Goal: Task Accomplishment & Management: Use online tool/utility

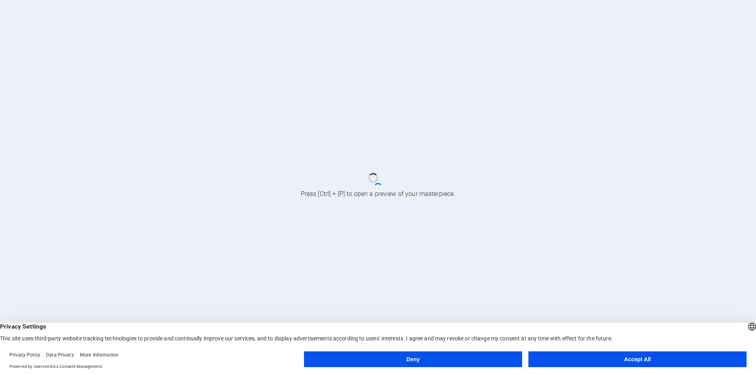
click at [438, 361] on button "Deny" at bounding box center [413, 360] width 218 height 16
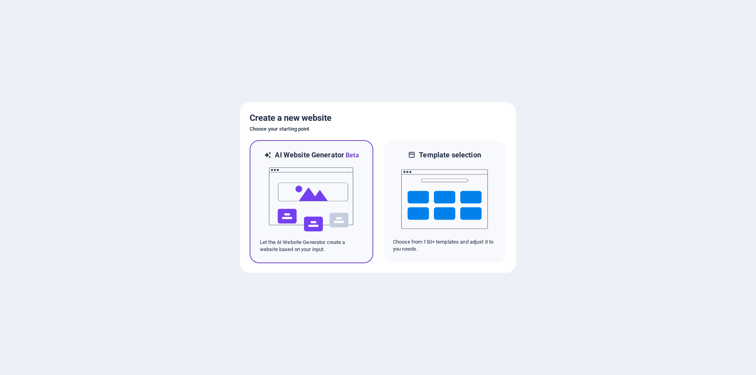
click at [298, 211] on img at bounding box center [311, 199] width 87 height 79
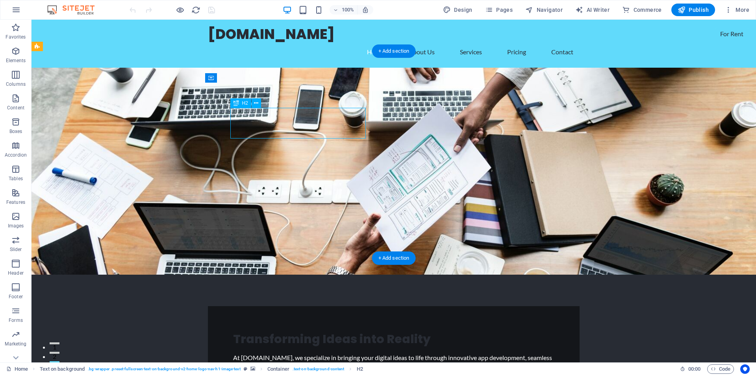
drag, startPoint x: 232, startPoint y: 116, endPoint x: 244, endPoint y: 128, distance: 17.3
click at [244, 331] on div "Transforming Ideas into Reality" at bounding box center [393, 338] width 321 height 15
click at [303, 331] on div "Transforming Ideas into Reality" at bounding box center [393, 338] width 321 height 15
click at [257, 331] on div "Transforming Ideas into Reality" at bounding box center [393, 338] width 321 height 15
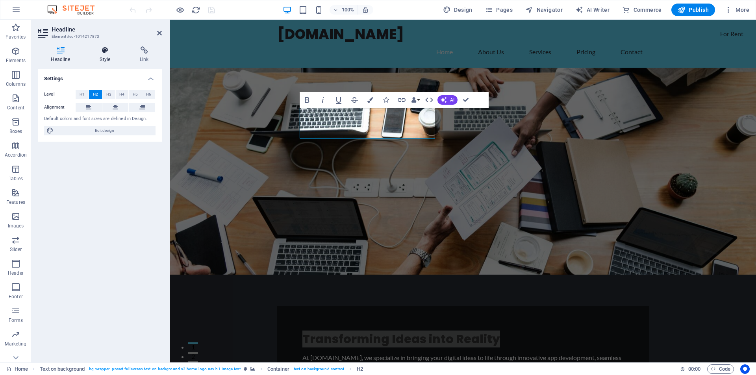
click at [105, 57] on h4 "Style" at bounding box center [107, 54] width 40 height 17
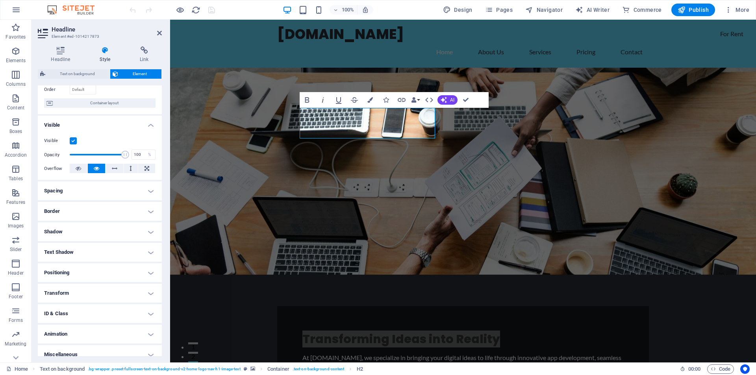
scroll to position [62, 0]
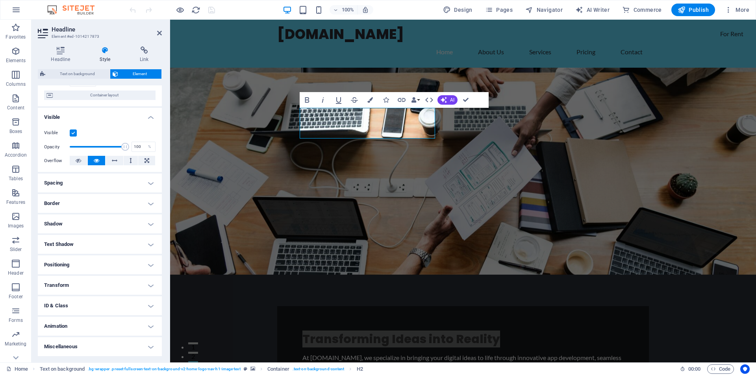
drag, startPoint x: 161, startPoint y: 214, endPoint x: 6, endPoint y: 261, distance: 162.1
click at [148, 326] on h4 "Animation" at bounding box center [100, 326] width 124 height 19
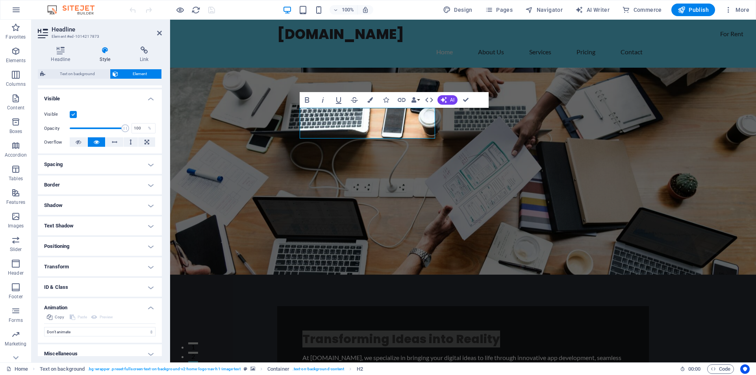
scroll to position [87, 0]
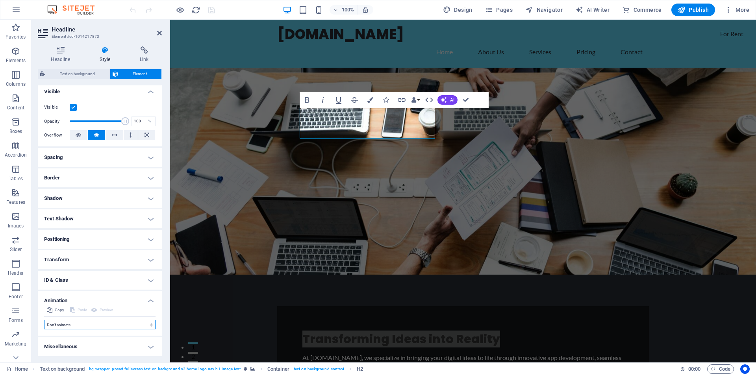
click at [149, 326] on select "Don't animate Show / Hide Slide up/down Zoom in/out Slide left to right Slide r…" at bounding box center [99, 324] width 111 height 9
select select "shrink"
click at [44, 320] on select "Don't animate Show / Hide Slide up/down Zoom in/out Slide left to right Slide r…" at bounding box center [99, 324] width 111 height 9
select select "scroll"
click at [369, 99] on icon "button" at bounding box center [370, 100] width 6 height 6
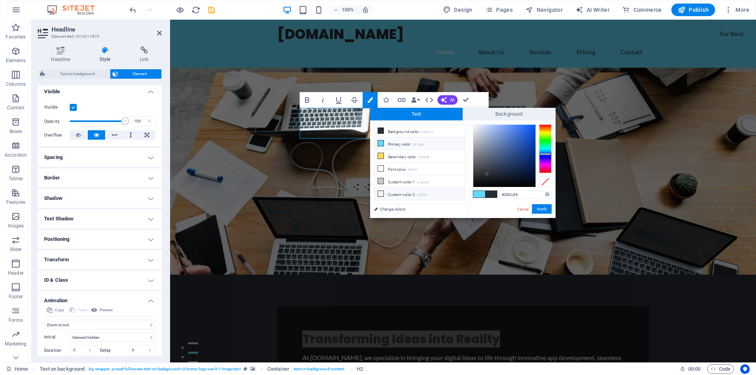
click at [381, 192] on icon at bounding box center [381, 194] width 6 height 6
type input "#f0f2f1"
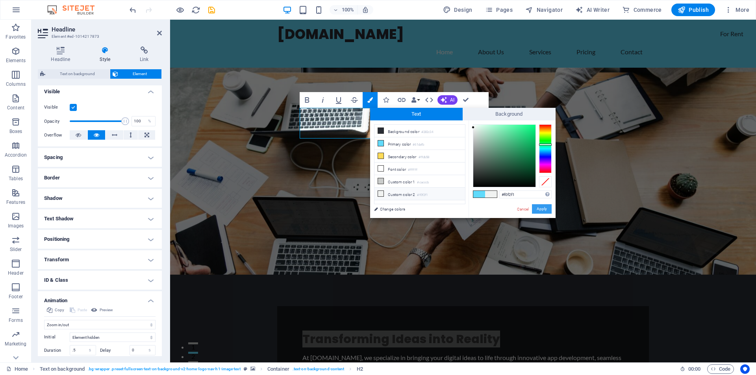
click at [540, 210] on button "Apply" at bounding box center [542, 208] width 20 height 9
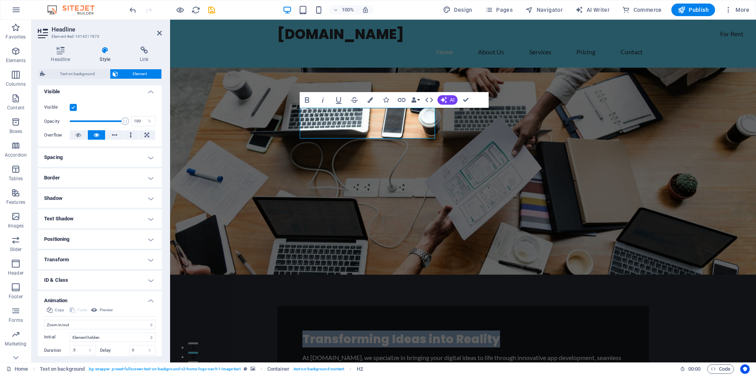
click at [502, 180] on figure at bounding box center [463, 171] width 586 height 207
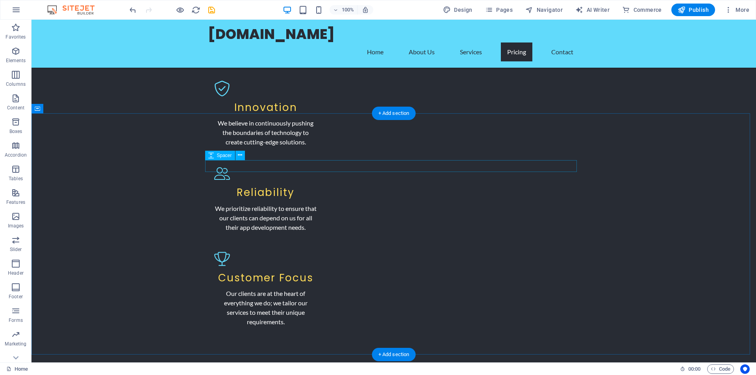
scroll to position [1063, 0]
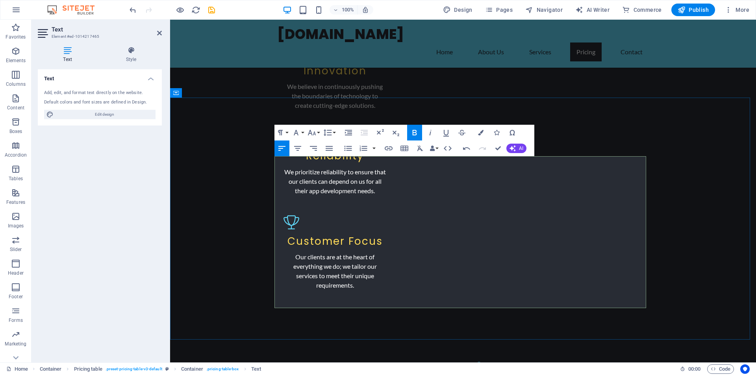
drag, startPoint x: 614, startPoint y: 194, endPoint x: 615, endPoint y: 202, distance: 7.1
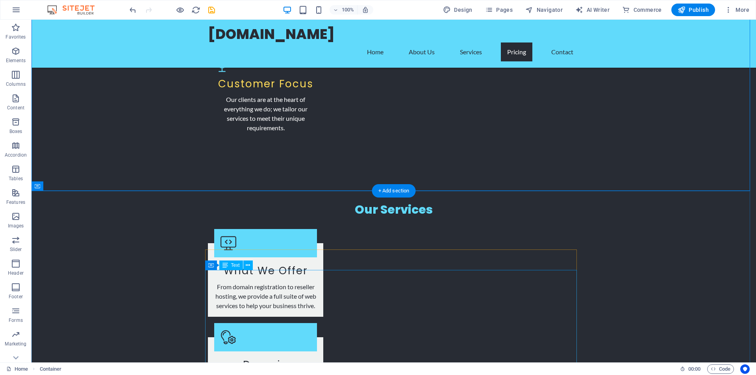
scroll to position [1260, 0]
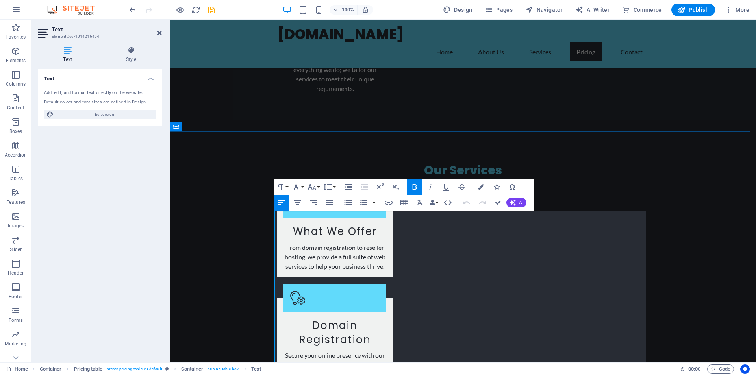
scroll to position [1280, 0]
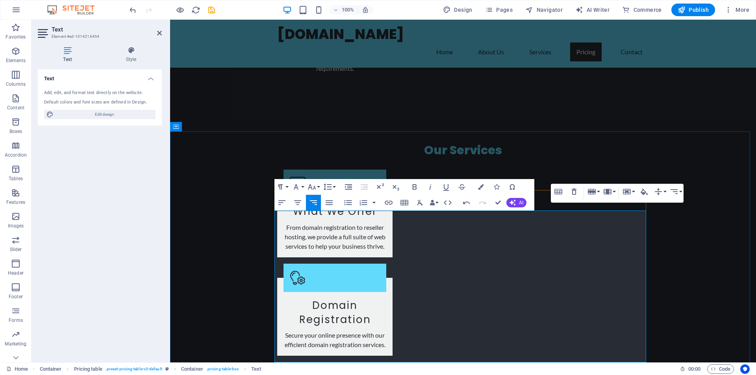
drag, startPoint x: 574, startPoint y: 250, endPoint x: 570, endPoint y: 259, distance: 9.2
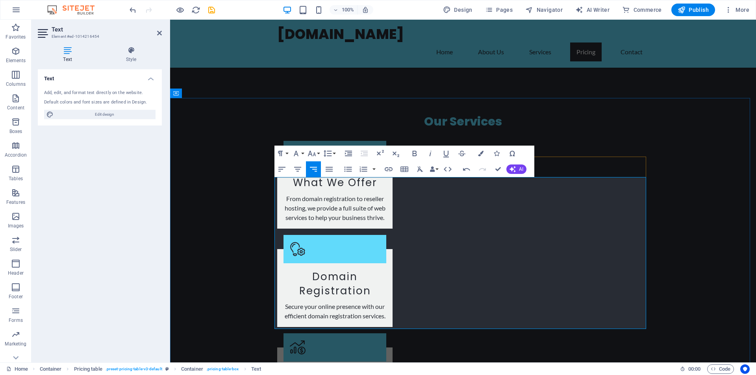
scroll to position [1319, 0]
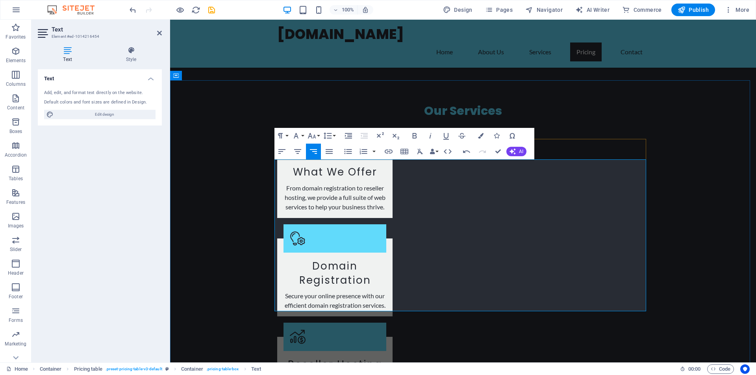
scroll to position [1398, 0]
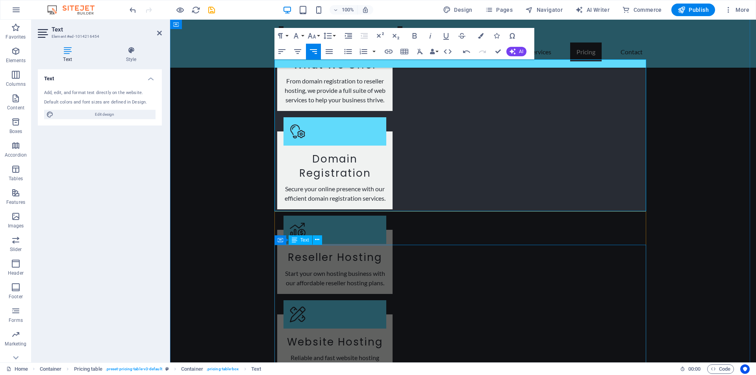
scroll to position [1437, 0]
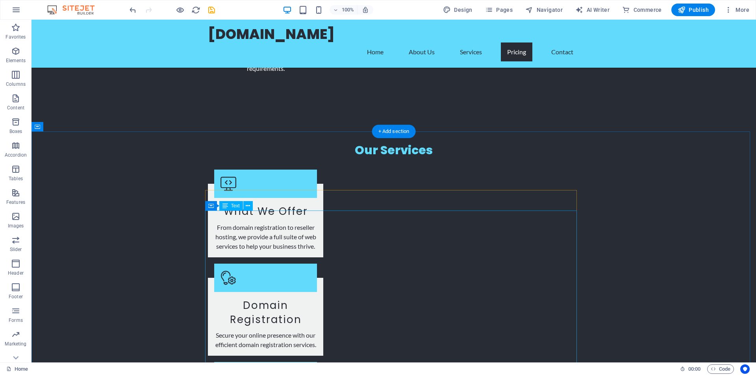
scroll to position [1319, 0]
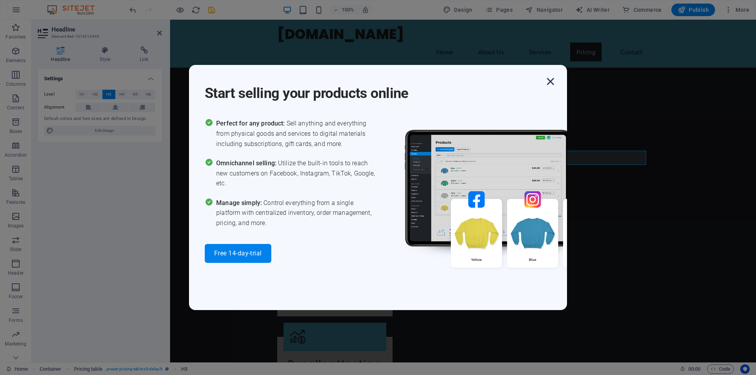
click at [551, 83] on icon "button" at bounding box center [550, 81] width 14 height 14
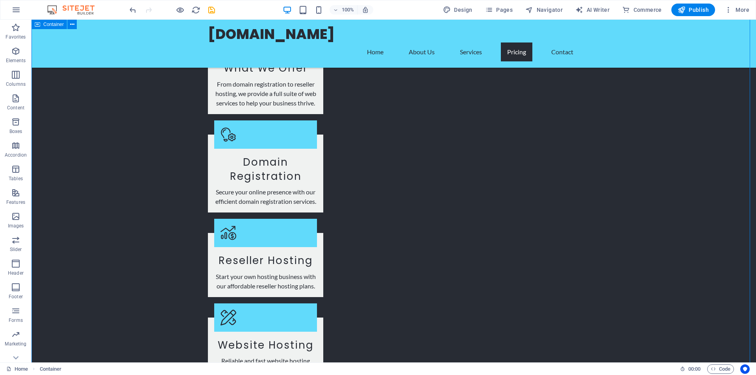
scroll to position [1437, 0]
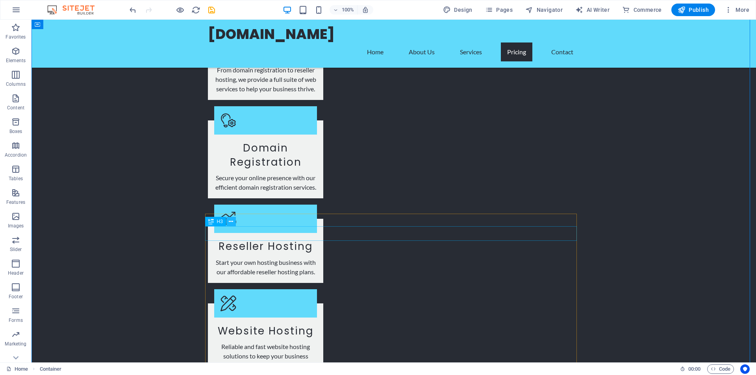
click at [233, 221] on icon at bounding box center [231, 222] width 4 height 8
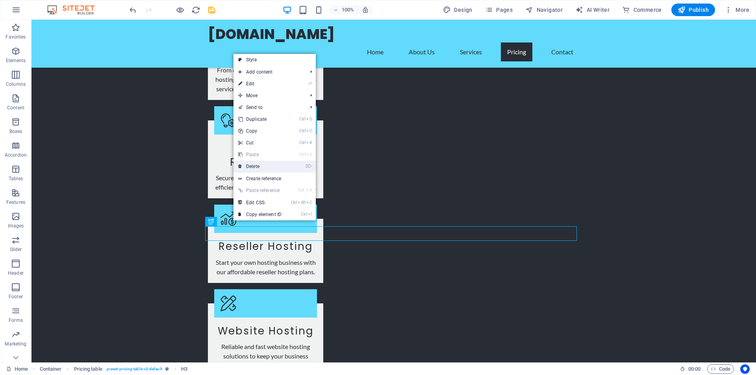
click at [253, 165] on link "⌦ Delete" at bounding box center [259, 167] width 53 height 12
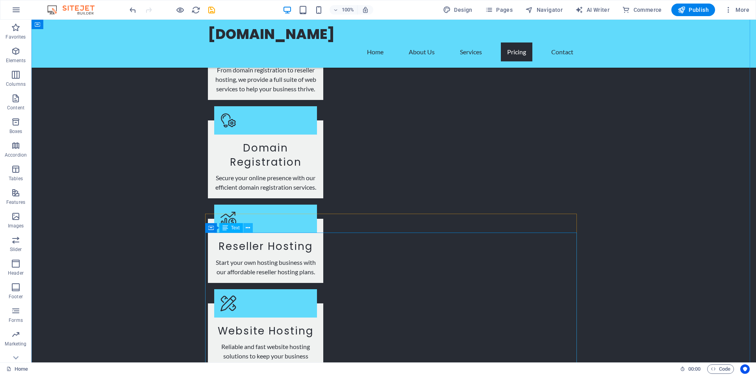
click at [249, 228] on icon at bounding box center [248, 228] width 4 height 8
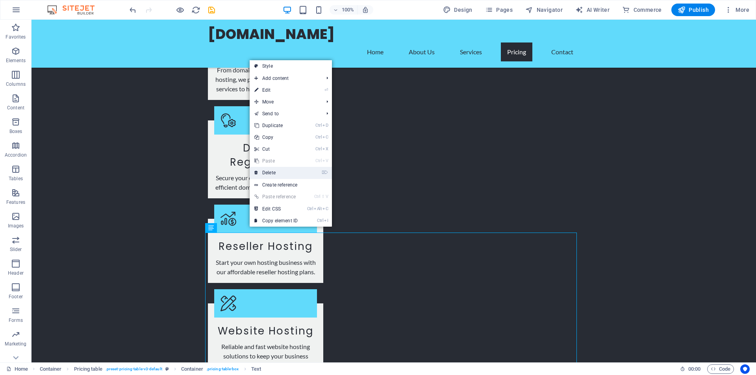
drag, startPoint x: 270, startPoint y: 172, endPoint x: 238, endPoint y: 152, distance: 36.9
click at [270, 172] on link "⌦ Delete" at bounding box center [276, 173] width 53 height 12
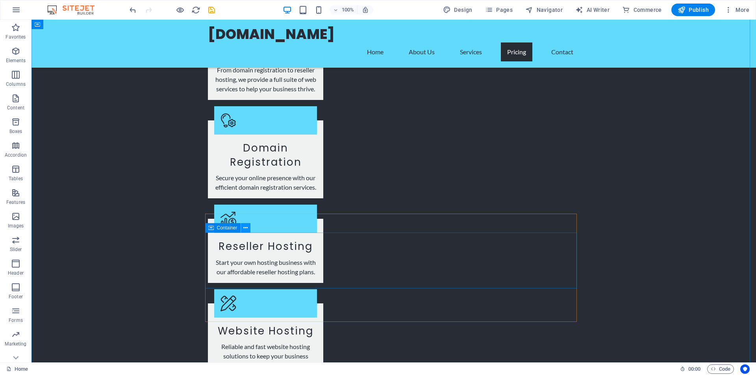
click at [246, 228] on icon at bounding box center [245, 228] width 4 height 8
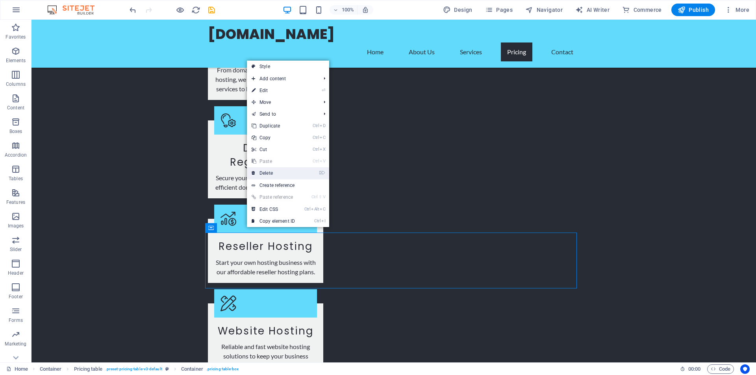
click at [270, 174] on link "⌦ Delete" at bounding box center [273, 173] width 53 height 12
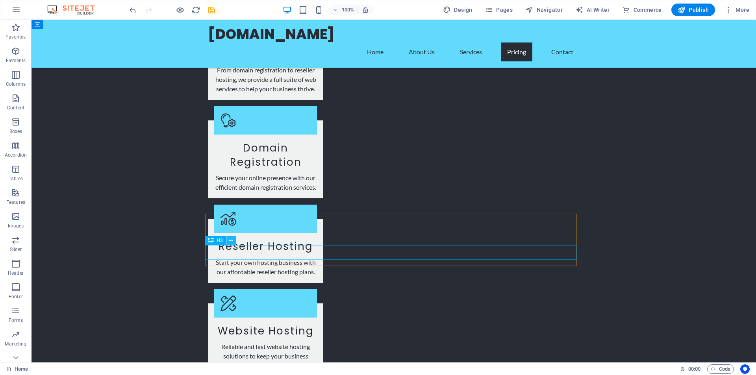
click at [231, 240] on icon at bounding box center [231, 241] width 4 height 8
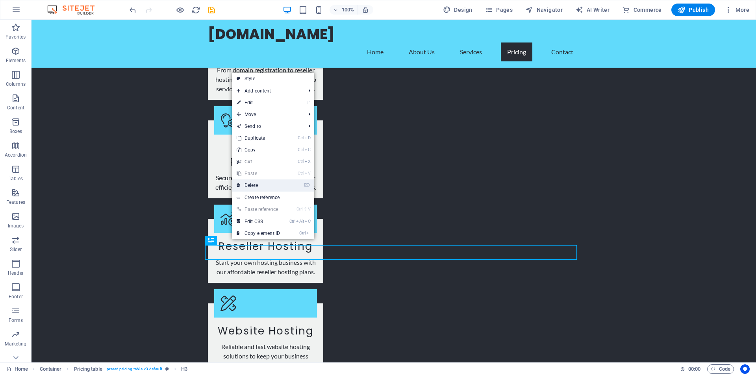
click at [259, 185] on link "⌦ Delete" at bounding box center [258, 185] width 53 height 12
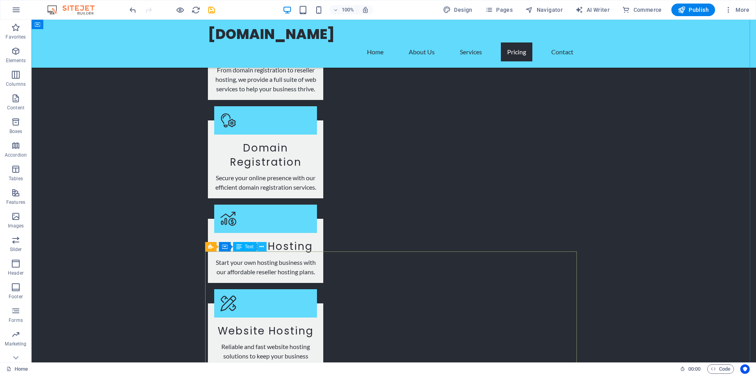
click at [262, 249] on icon at bounding box center [261, 247] width 4 height 8
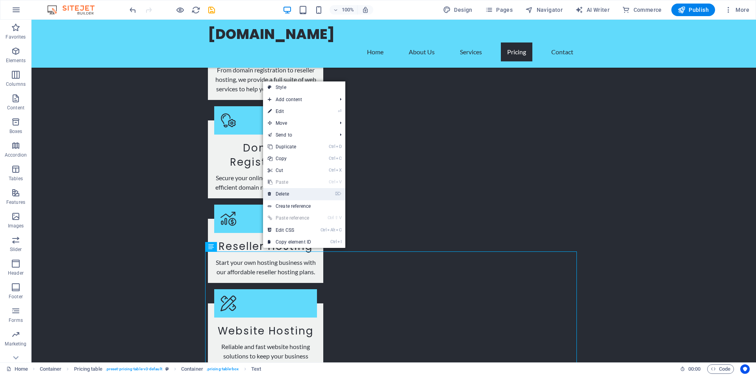
click at [282, 193] on link "⌦ Delete" at bounding box center [289, 194] width 53 height 12
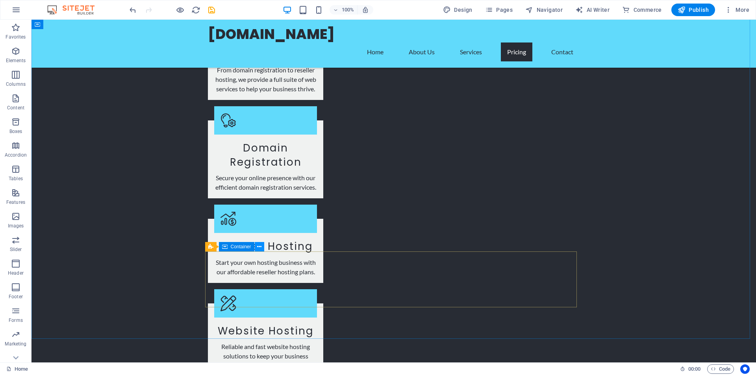
click at [259, 246] on icon at bounding box center [259, 247] width 4 height 8
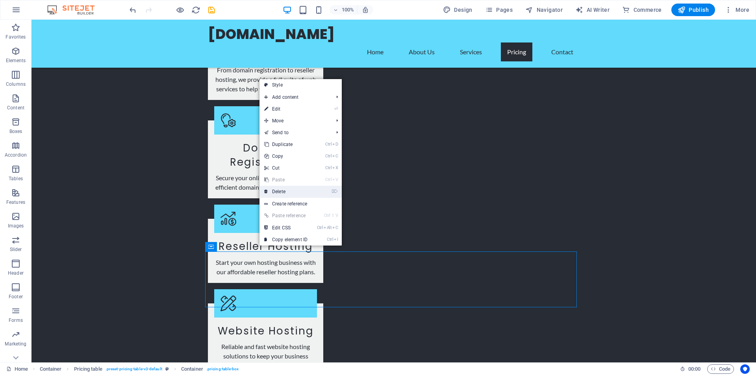
click at [278, 192] on link "⌦ Delete" at bounding box center [285, 192] width 53 height 12
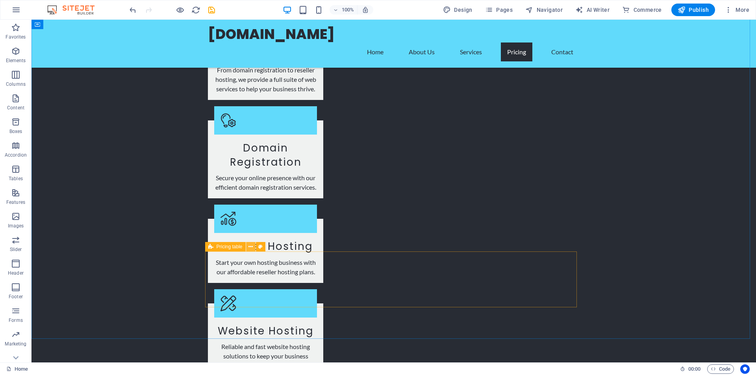
click at [250, 249] on icon at bounding box center [250, 247] width 4 height 8
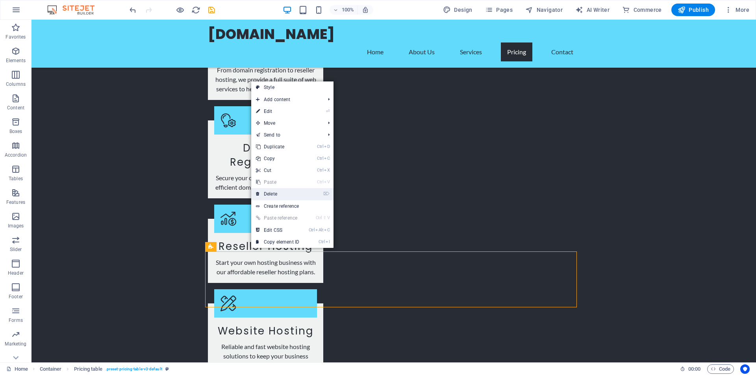
click at [273, 194] on link "⌦ Delete" at bounding box center [277, 194] width 53 height 12
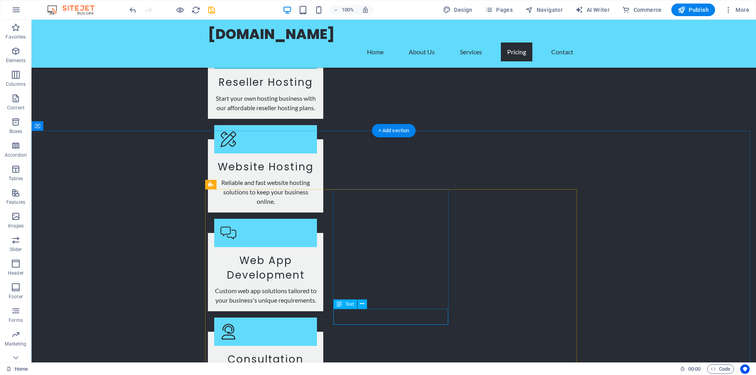
scroll to position [1634, 0]
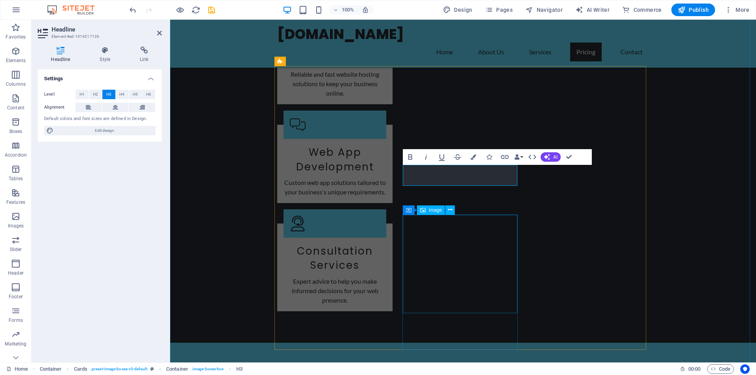
scroll to position [1713, 0]
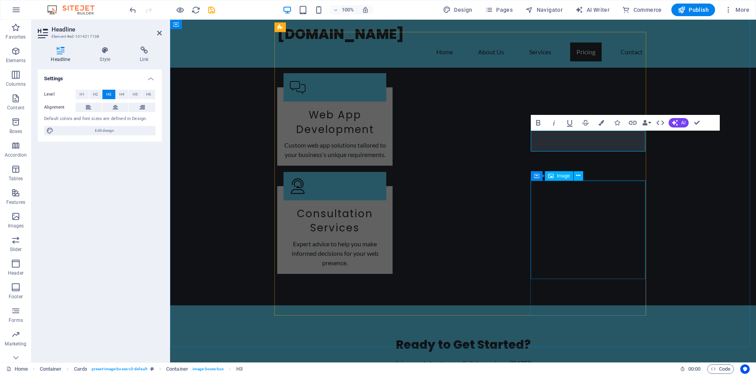
scroll to position [1752, 0]
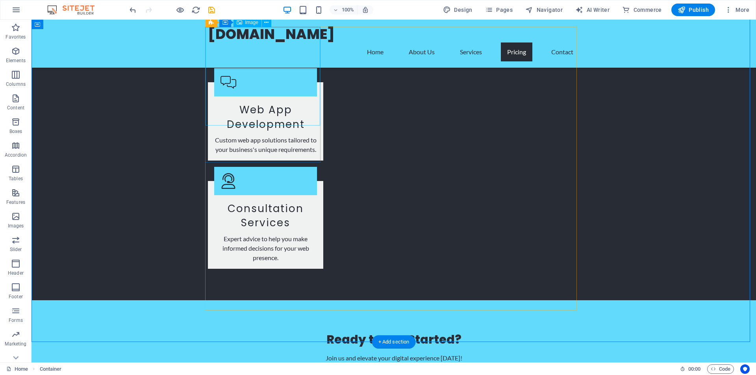
select select "vw"
select select "px"
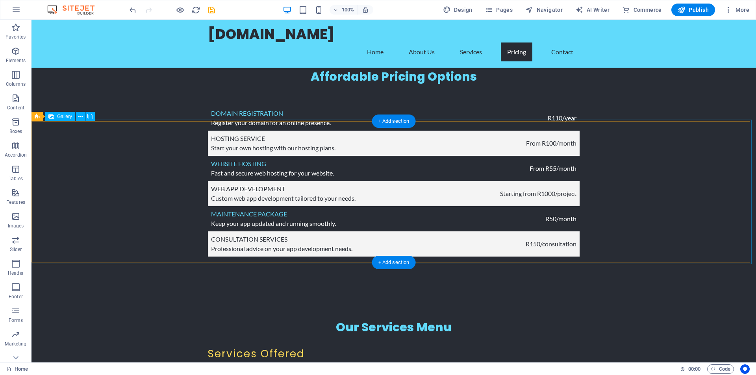
scroll to position [2185, 0]
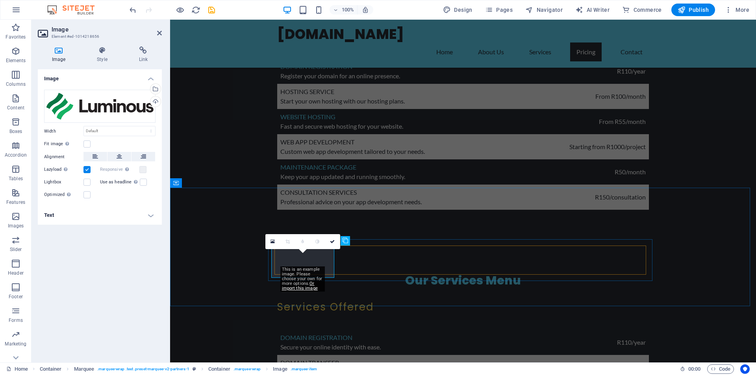
click at [122, 103] on div "Drag files here, click to choose files or select files from Files or our free s…" at bounding box center [99, 106] width 111 height 33
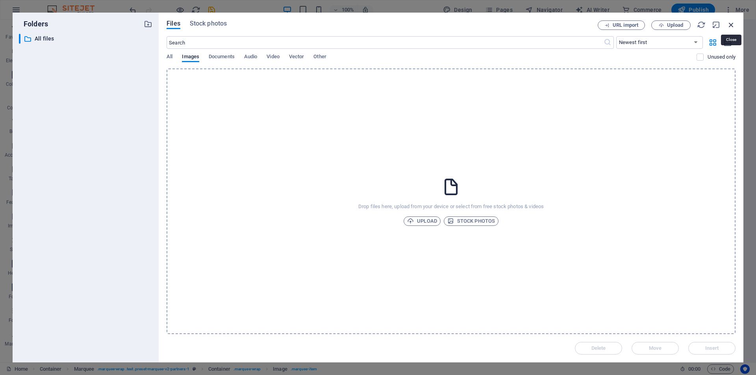
click at [728, 24] on icon "button" at bounding box center [731, 24] width 9 height 9
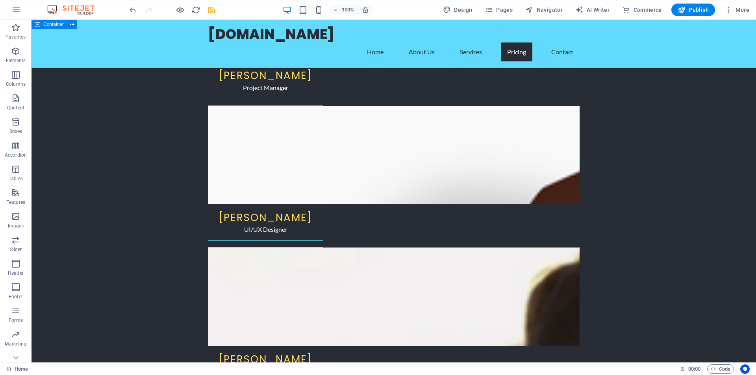
scroll to position [2775, 0]
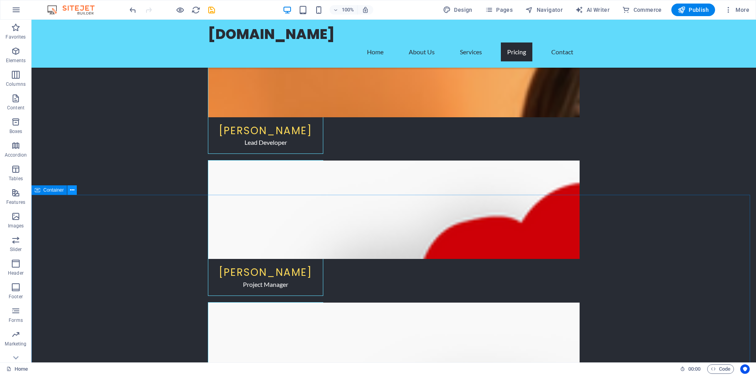
click at [71, 189] on icon at bounding box center [72, 190] width 4 height 8
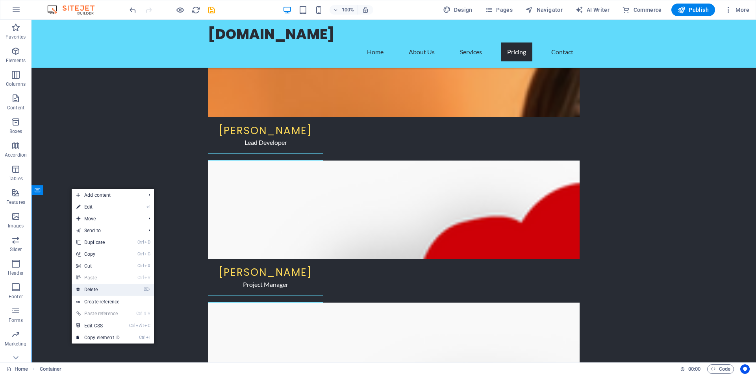
click at [91, 290] on link "⌦ Delete" at bounding box center [98, 290] width 53 height 12
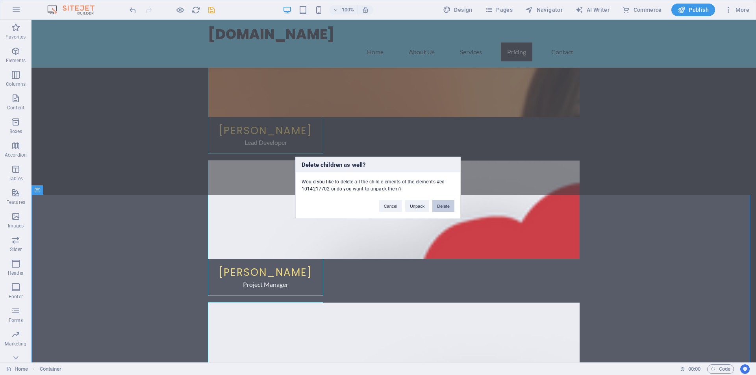
click at [443, 208] on button "Delete" at bounding box center [443, 206] width 22 height 12
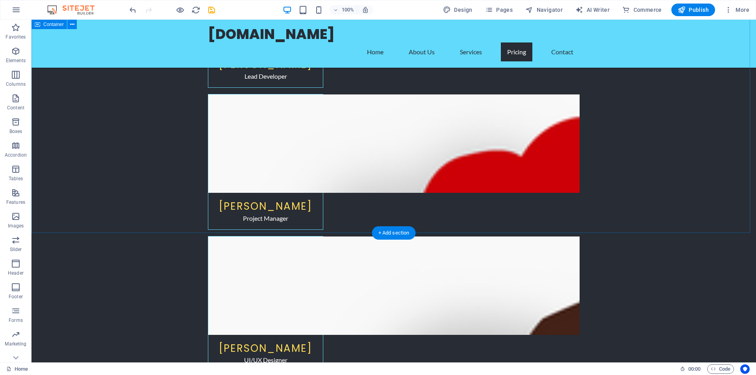
scroll to position [2854, 0]
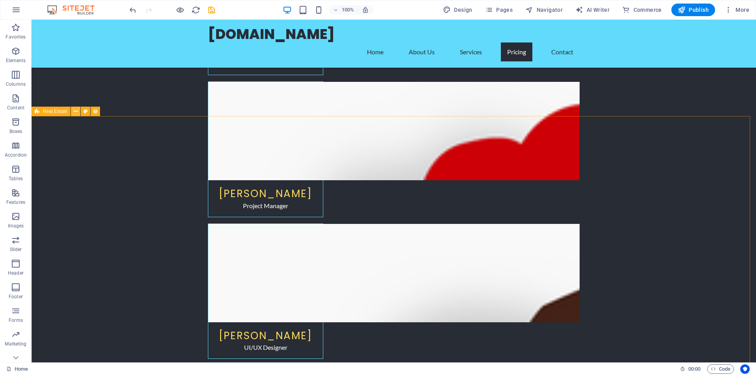
click at [76, 110] on icon at bounding box center [76, 111] width 4 height 8
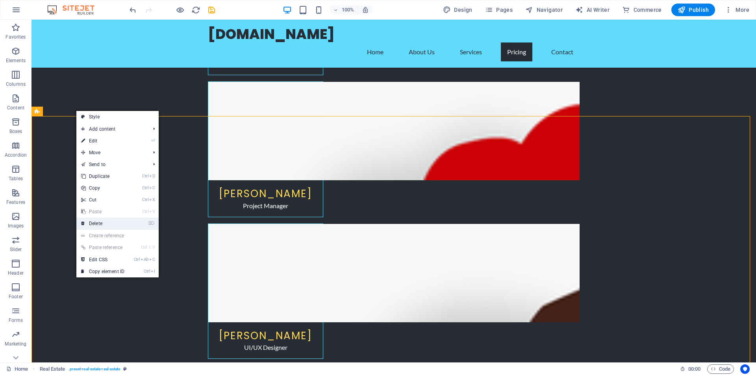
click at [97, 223] on link "⌦ Delete" at bounding box center [102, 224] width 53 height 12
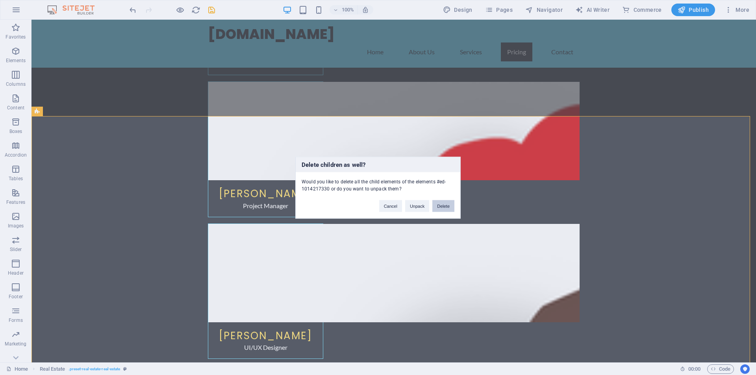
click at [441, 202] on button "Delete" at bounding box center [443, 206] width 22 height 12
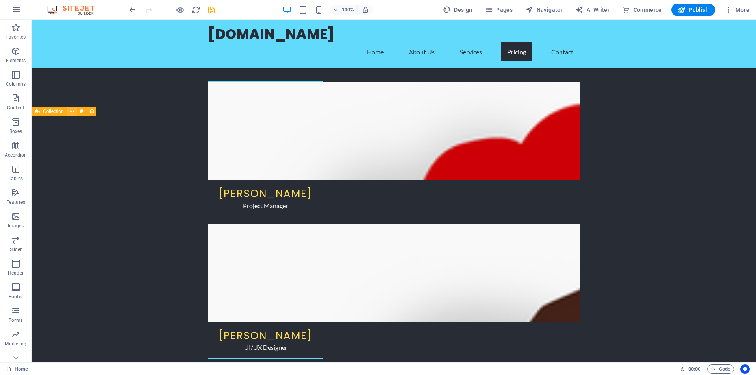
click at [74, 111] on icon at bounding box center [72, 111] width 4 height 8
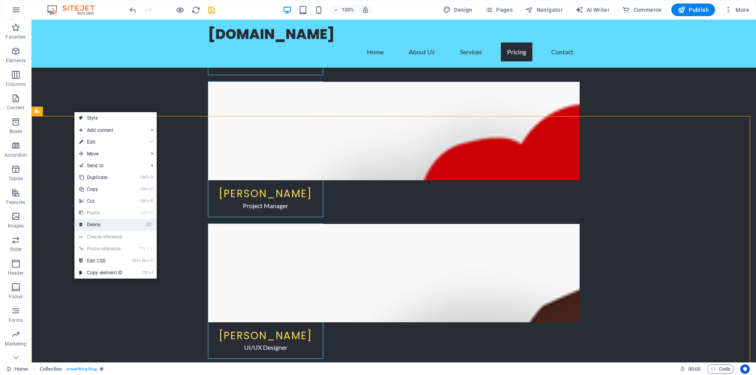
click at [104, 226] on link "⌦ Delete" at bounding box center [100, 225] width 53 height 12
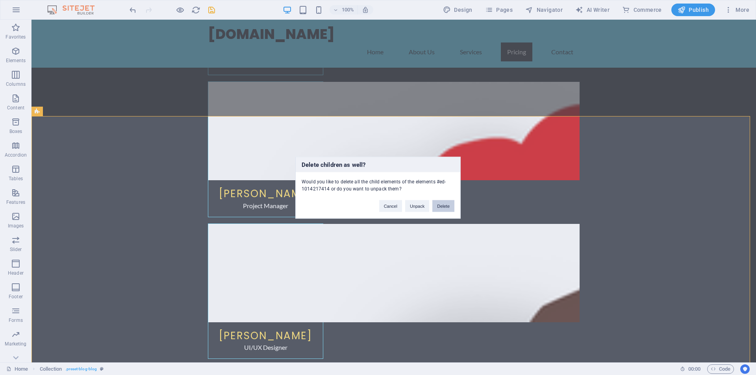
click at [448, 205] on button "Delete" at bounding box center [443, 206] width 22 height 12
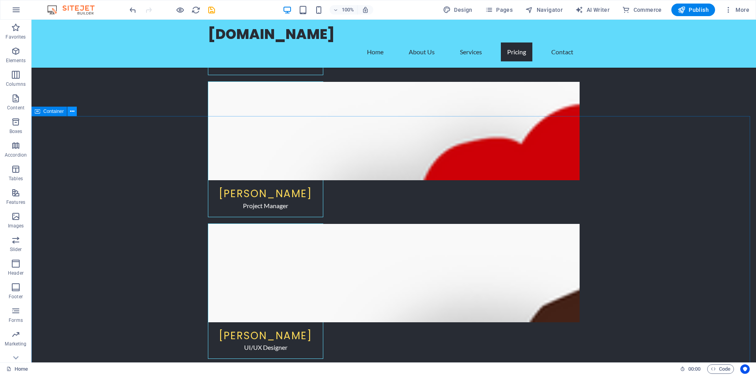
click at [74, 112] on icon at bounding box center [72, 111] width 4 height 8
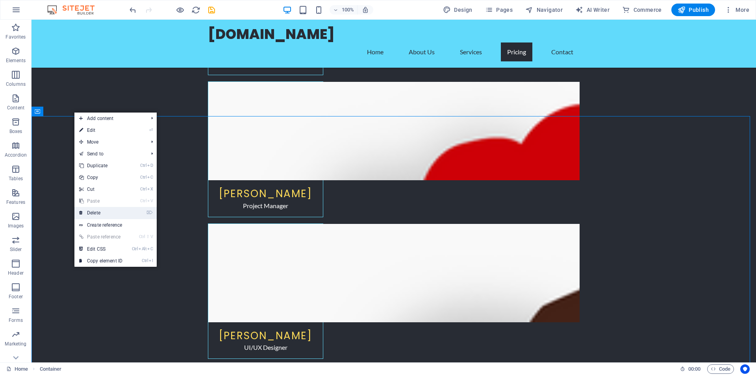
click at [96, 214] on link "⌦ Delete" at bounding box center [100, 213] width 53 height 12
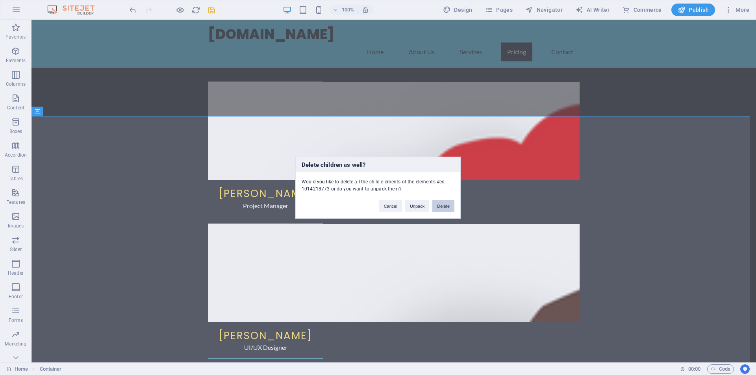
click at [446, 205] on button "Delete" at bounding box center [443, 206] width 22 height 12
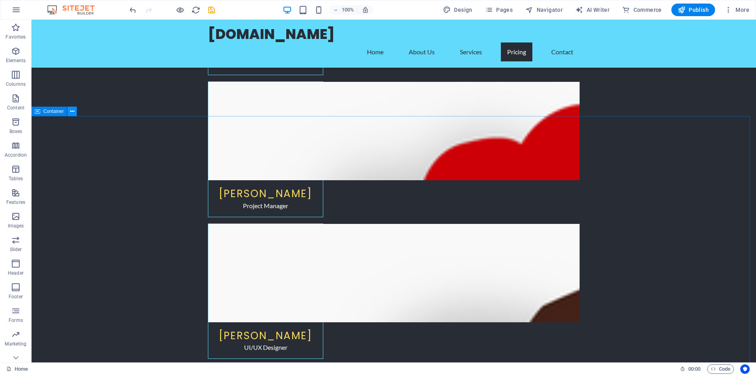
click at [76, 112] on button at bounding box center [71, 111] width 9 height 9
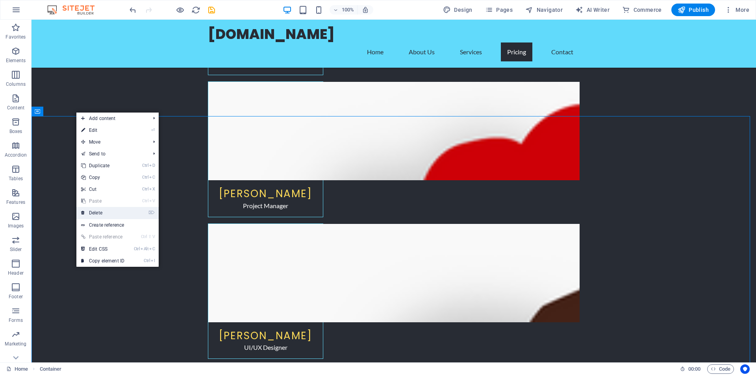
click at [98, 210] on link "⌦ Delete" at bounding box center [102, 213] width 53 height 12
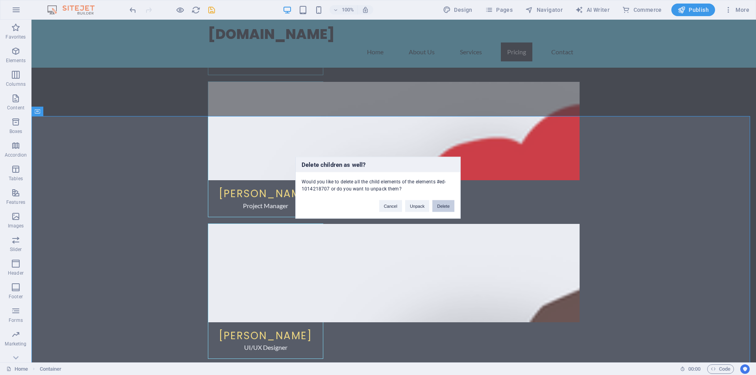
click at [443, 206] on button "Delete" at bounding box center [443, 206] width 22 height 12
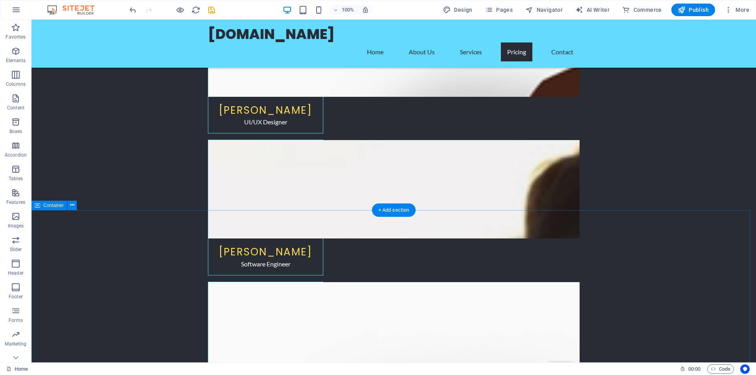
scroll to position [3090, 0]
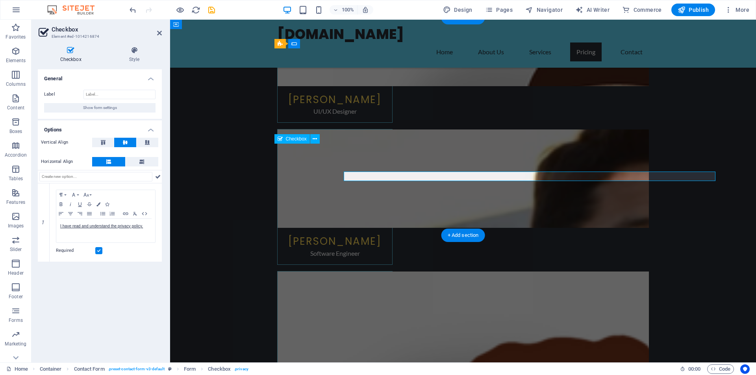
scroll to position [3062, 0]
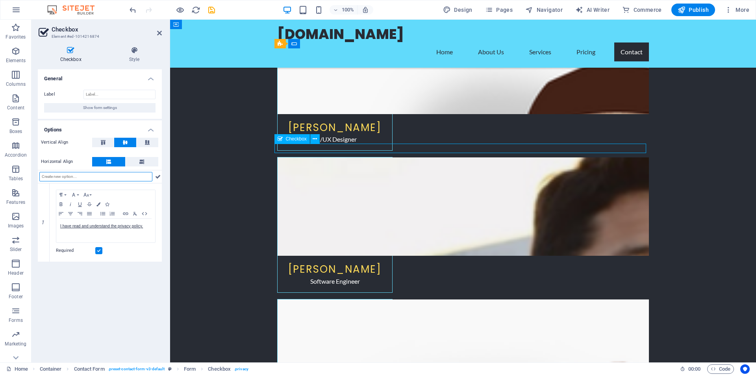
drag, startPoint x: 285, startPoint y: 148, endPoint x: 296, endPoint y: 148, distance: 10.3
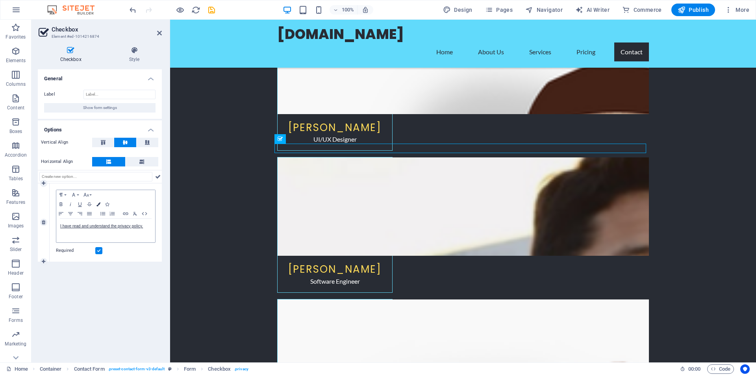
click at [99, 204] on icon "button" at bounding box center [98, 204] width 4 height 4
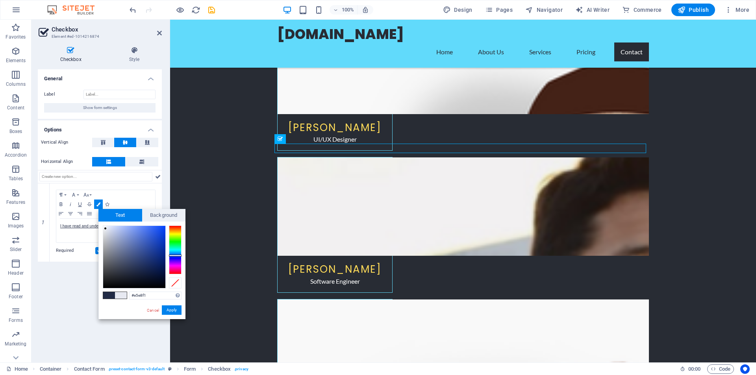
type input "#e4e7f1"
drag, startPoint x: 134, startPoint y: 270, endPoint x: 106, endPoint y: 229, distance: 49.6
click at [106, 229] on div at bounding box center [106, 228] width 3 height 3
click at [168, 310] on button "Apply" at bounding box center [172, 309] width 20 height 9
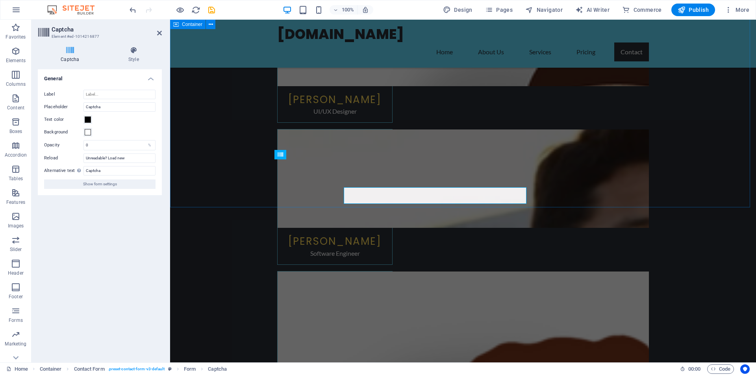
scroll to position [3062, 0]
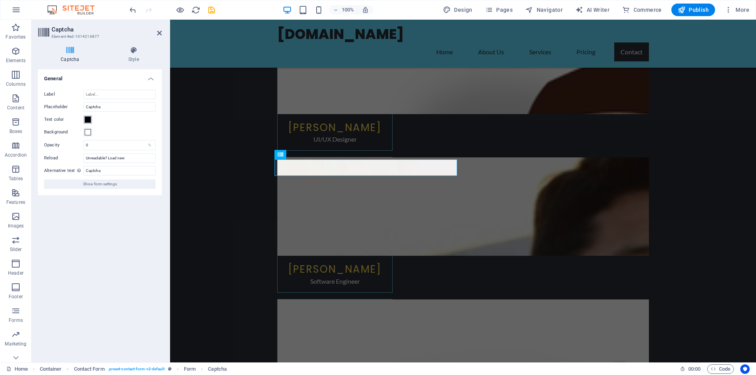
click at [87, 120] on span at bounding box center [88, 120] width 6 height 6
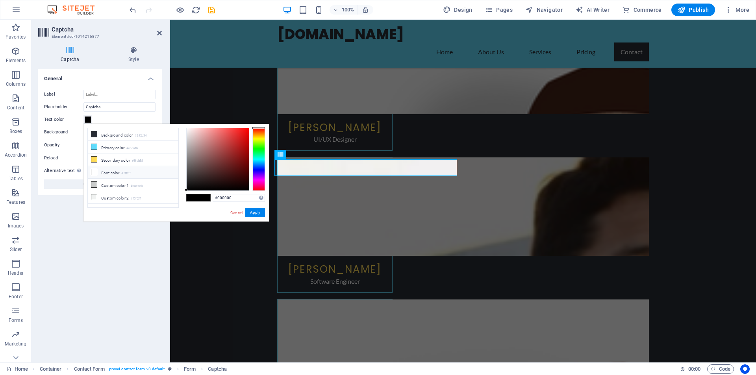
click at [93, 171] on icon at bounding box center [94, 172] width 6 height 6
type input "#ffffff"
click at [252, 214] on button "Apply" at bounding box center [255, 212] width 20 height 9
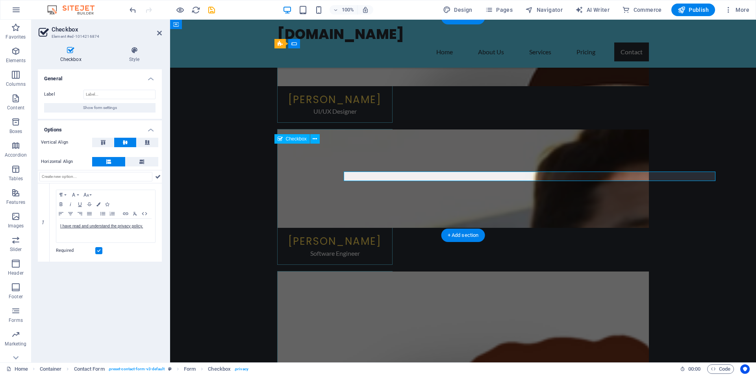
scroll to position [3062, 0]
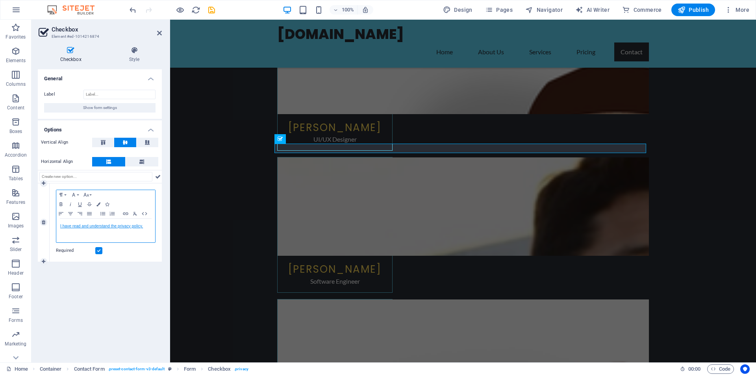
click at [120, 228] on link "​ ​ I have read and understand the privacy policy." at bounding box center [101, 226] width 83 height 4
click at [100, 242] on icon "button" at bounding box center [102, 240] width 6 height 6
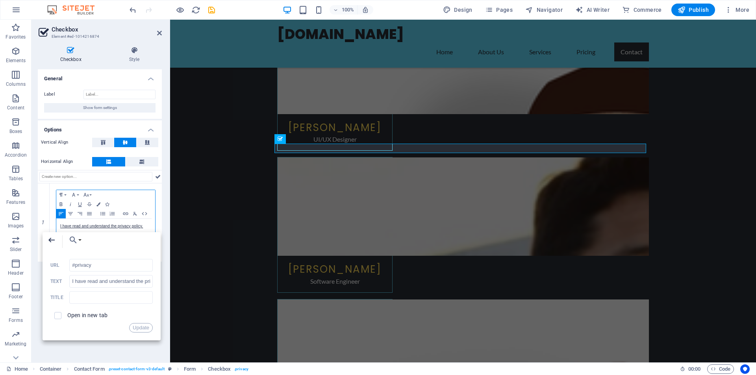
click at [48, 241] on icon "button" at bounding box center [51, 239] width 9 height 9
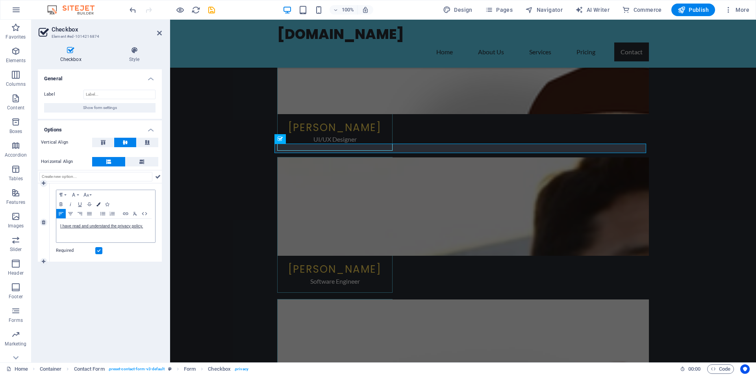
click at [98, 204] on icon "button" at bounding box center [98, 204] width 4 height 4
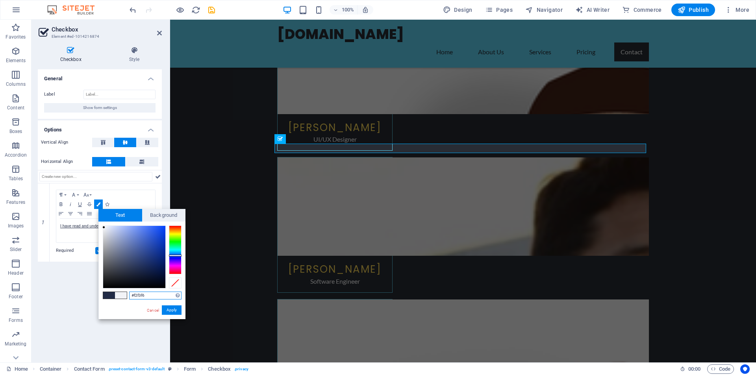
type input "#f0f1f5"
drag, startPoint x: 134, startPoint y: 271, endPoint x: 104, endPoint y: 228, distance: 52.6
click at [104, 228] on div at bounding box center [103, 227] width 3 height 3
click at [169, 309] on button "Apply" at bounding box center [172, 309] width 20 height 9
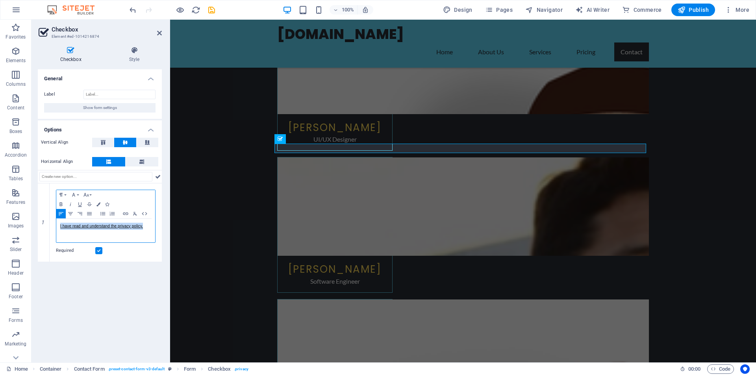
drag, startPoint x: 146, startPoint y: 228, endPoint x: 154, endPoint y: 223, distance: 8.5
click at [37, 221] on div "Checkbox Style General Label Show form settings Options Vertical Align Horizont…" at bounding box center [99, 201] width 137 height 322
click at [99, 206] on button "Colors" at bounding box center [98, 204] width 9 height 9
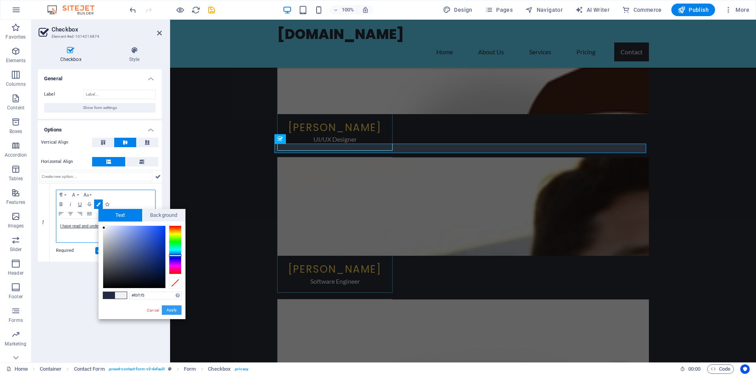
click at [177, 309] on button "Apply" at bounding box center [172, 309] width 20 height 9
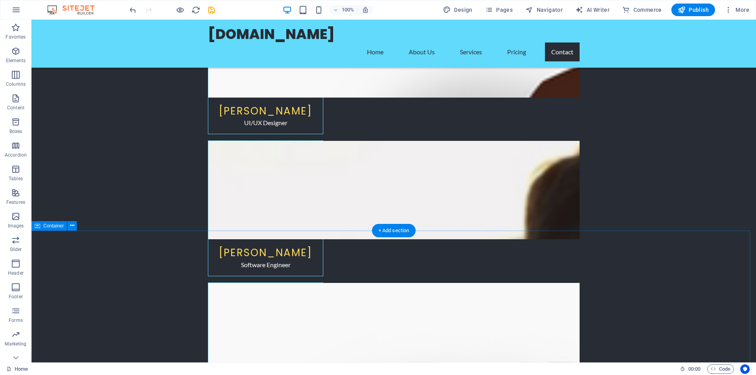
scroll to position [3090, 0]
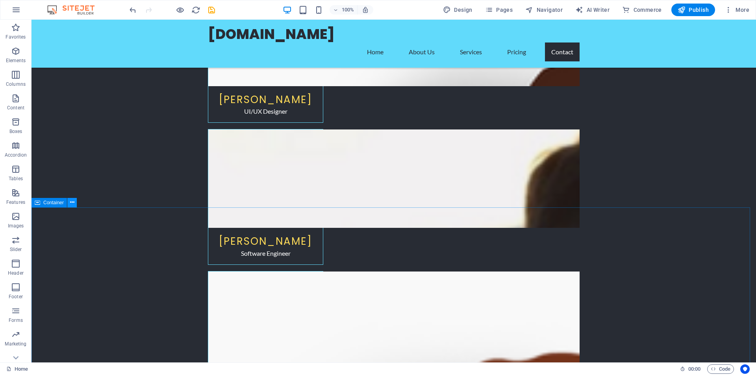
click at [73, 204] on icon at bounding box center [72, 202] width 4 height 8
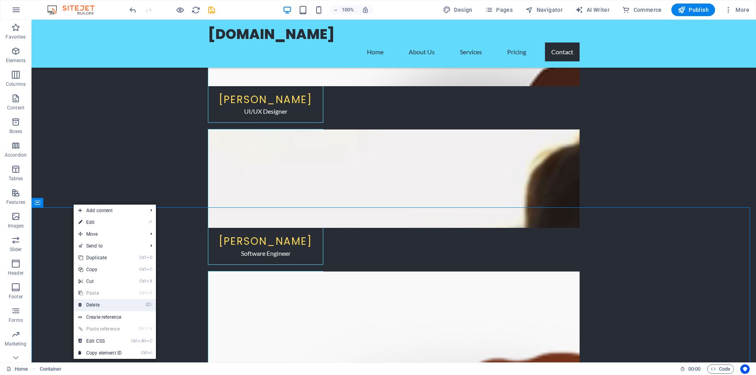
click at [99, 304] on link "⌦ Delete" at bounding box center [100, 305] width 53 height 12
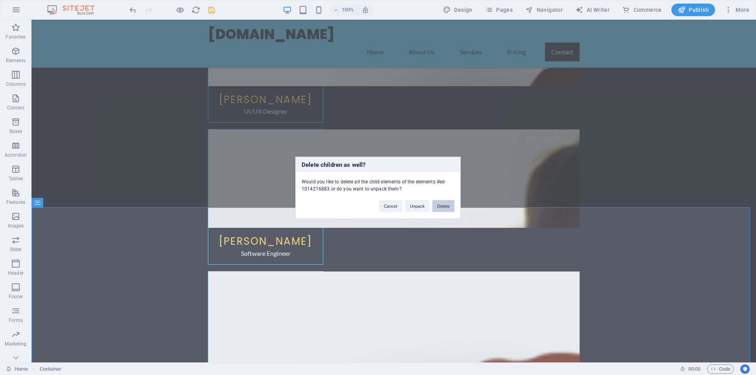
click at [443, 206] on button "Delete" at bounding box center [443, 206] width 22 height 12
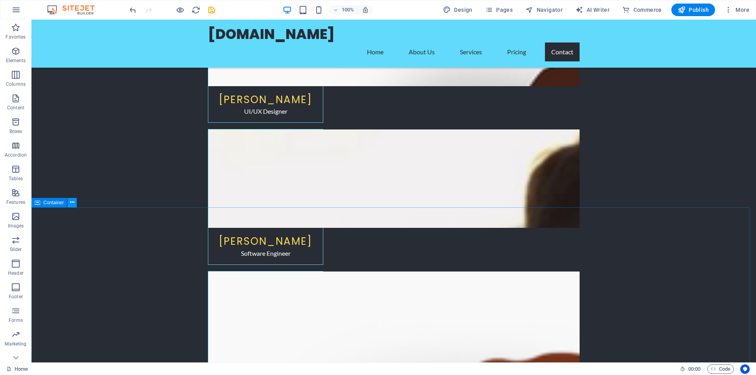
click at [74, 205] on icon at bounding box center [72, 202] width 4 height 8
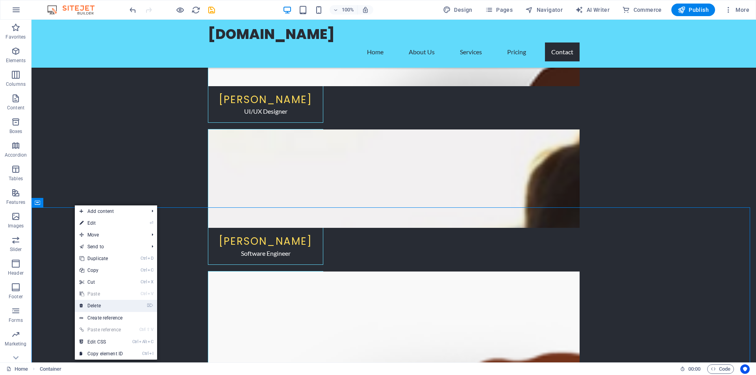
click at [100, 304] on link "⌦ Delete" at bounding box center [101, 306] width 53 height 12
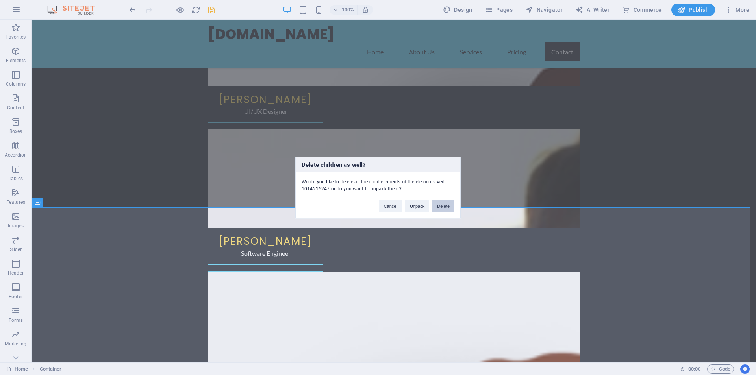
click at [445, 207] on button "Delete" at bounding box center [443, 206] width 22 height 12
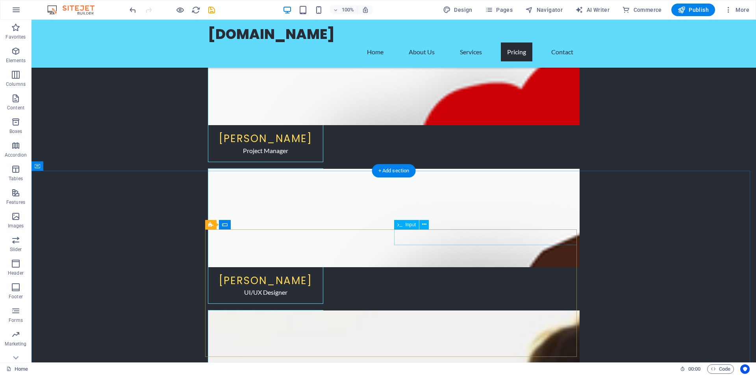
scroll to position [2870, 0]
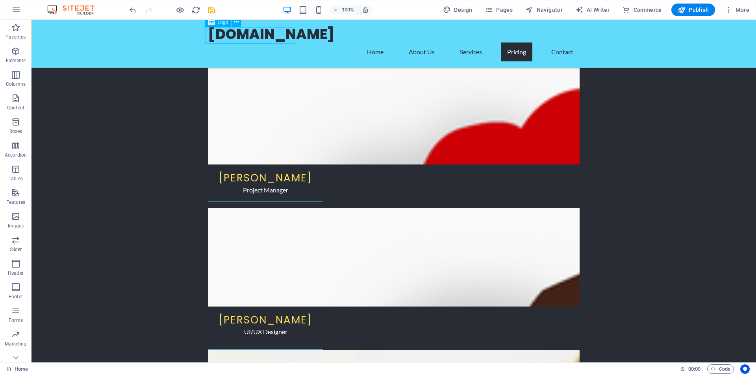
click at [222, 35] on div "[DOMAIN_NAME]" at bounding box center [394, 34] width 372 height 17
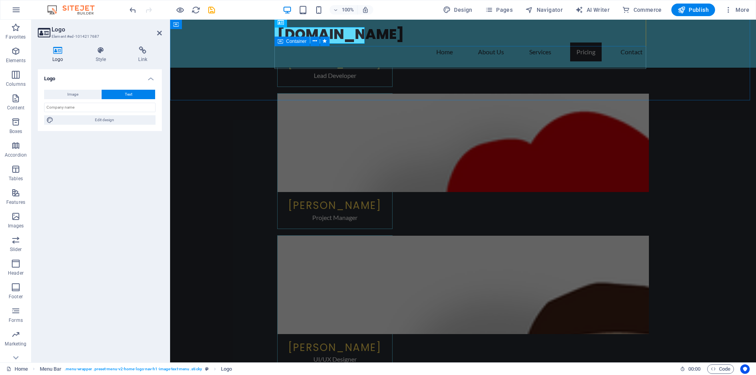
click at [281, 37] on icon at bounding box center [281, 41] width 6 height 9
click at [280, 36] on div "[DOMAIN_NAME]" at bounding box center [463, 34] width 372 height 17
click at [283, 36] on div "[DOMAIN_NAME]" at bounding box center [463, 34] width 372 height 17
click at [342, 36] on div "[DOMAIN_NAME]" at bounding box center [463, 34] width 372 height 17
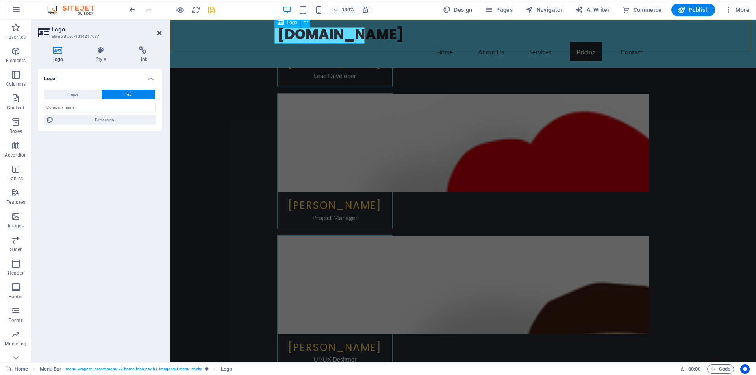
click at [342, 36] on div "[DOMAIN_NAME]" at bounding box center [463, 34] width 372 height 17
click at [112, 119] on span "Edit design" at bounding box center [104, 119] width 97 height 9
select select "px"
select select "200"
select select "px"
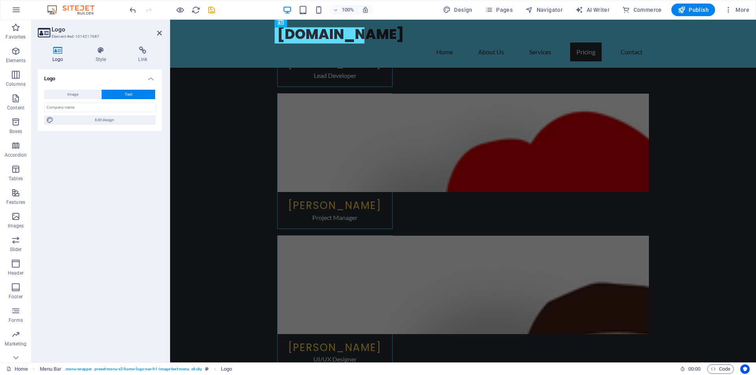
select select "rem"
select select "700"
select select "px"
select select "rem"
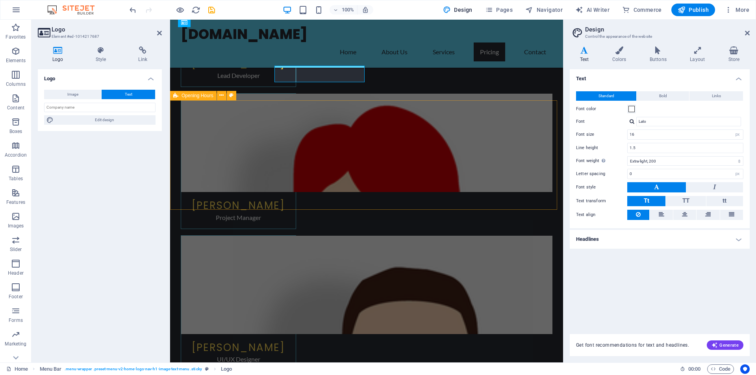
scroll to position [2804, 0]
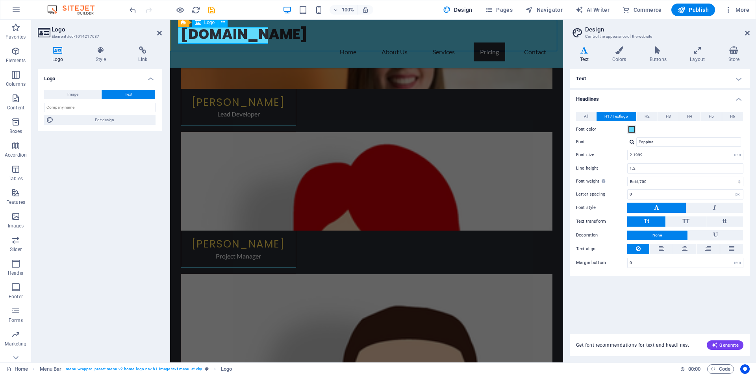
click at [237, 38] on div "[DOMAIN_NAME]" at bounding box center [367, 34] width 372 height 17
click at [223, 20] on icon at bounding box center [223, 22] width 4 height 8
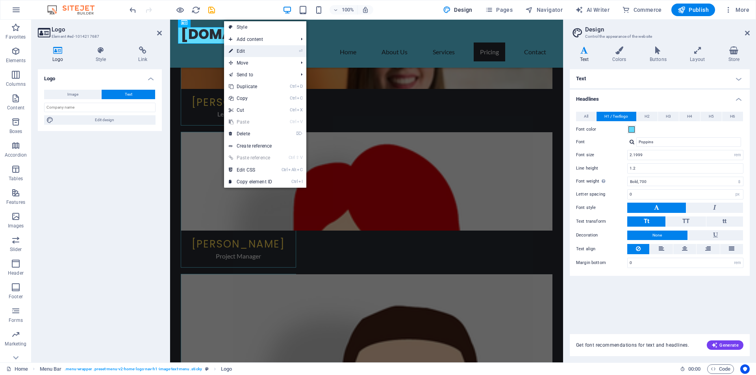
click at [240, 53] on link "⏎ Edit" at bounding box center [250, 51] width 53 height 12
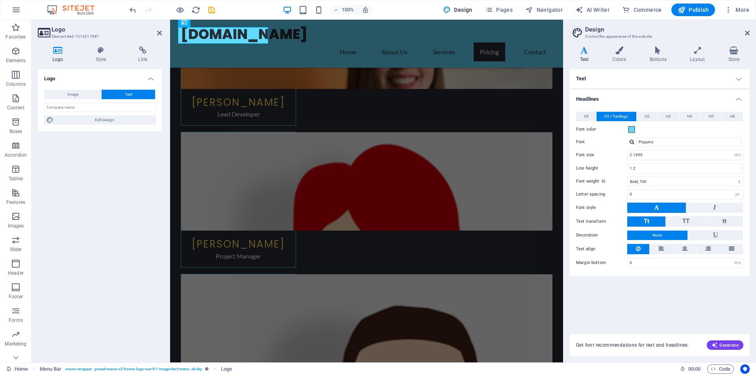
click at [126, 95] on span "Text" at bounding box center [128, 94] width 7 height 9
click at [88, 98] on button "Image" at bounding box center [72, 94] width 57 height 9
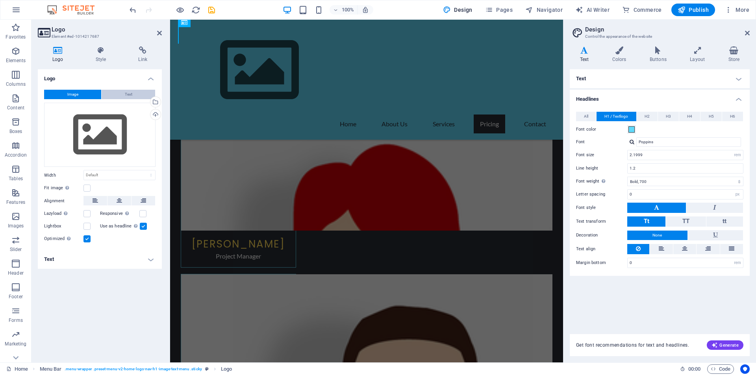
click at [133, 95] on button "Text" at bounding box center [129, 94] width 54 height 9
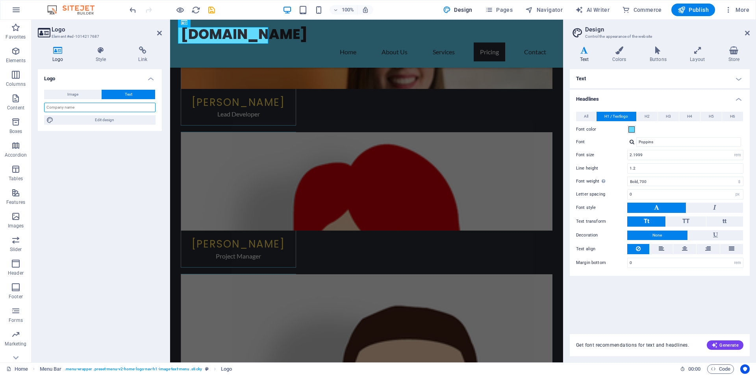
drag, startPoint x: 83, startPoint y: 109, endPoint x: 61, endPoint y: 108, distance: 22.9
click at [60, 108] on input "text" at bounding box center [99, 107] width 111 height 9
type input "Beztek"
click at [56, 120] on span "Edit design" at bounding box center [104, 119] width 97 height 9
click at [620, 57] on h4 "Colors" at bounding box center [620, 54] width 37 height 17
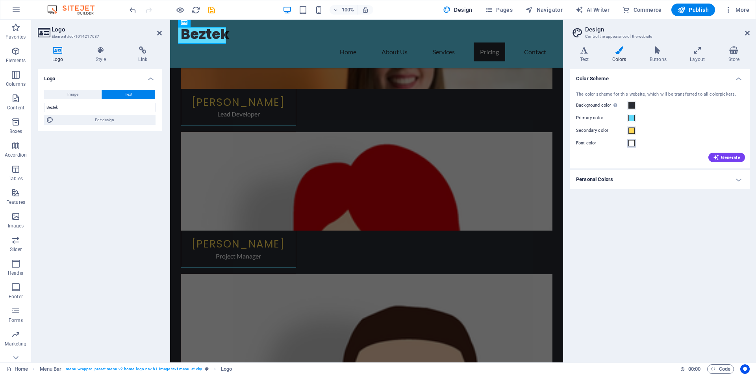
click at [630, 144] on span at bounding box center [631, 143] width 6 height 6
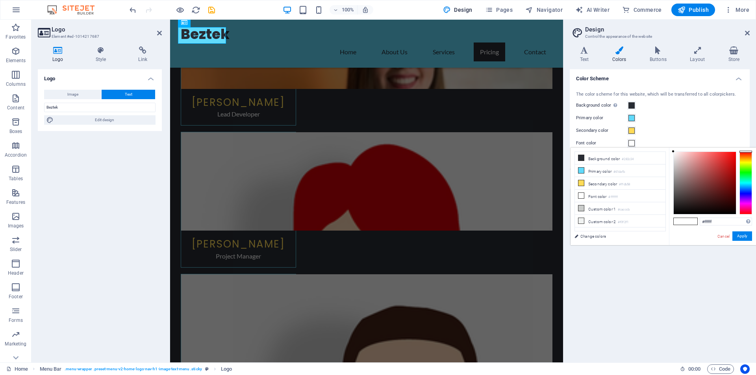
click at [691, 222] on span at bounding box center [691, 221] width 12 height 7
click at [600, 220] on li "Custom color 2 #f0f2f1" at bounding box center [620, 221] width 91 height 13
type input "#f0f2f1"
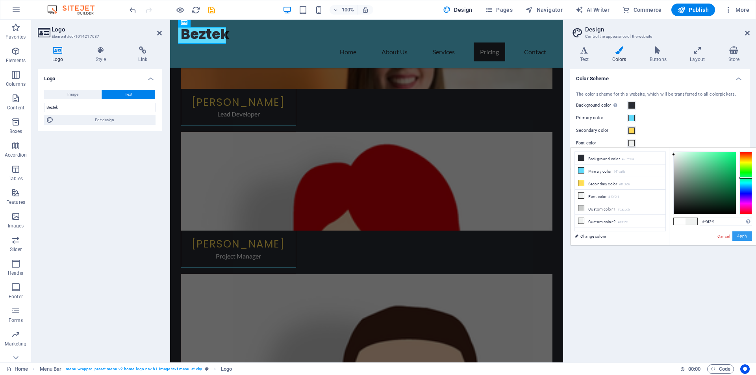
click at [742, 235] on button "Apply" at bounding box center [742, 235] width 20 height 9
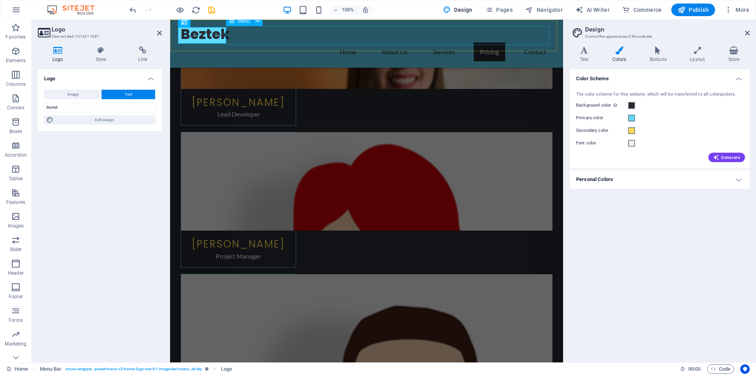
click at [304, 43] on nav "Home About Us Services Pricing Contact" at bounding box center [367, 52] width 372 height 19
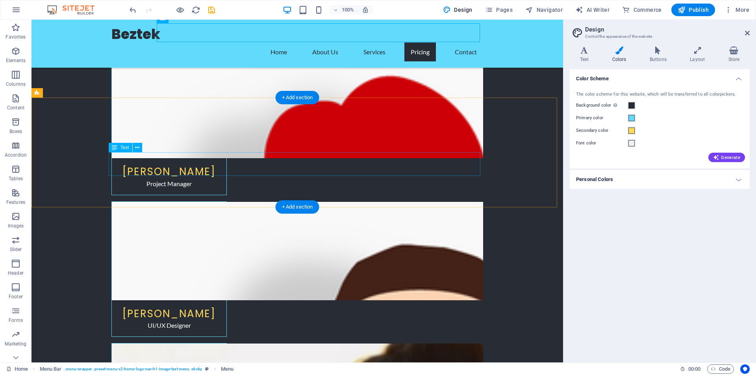
scroll to position [2949, 0]
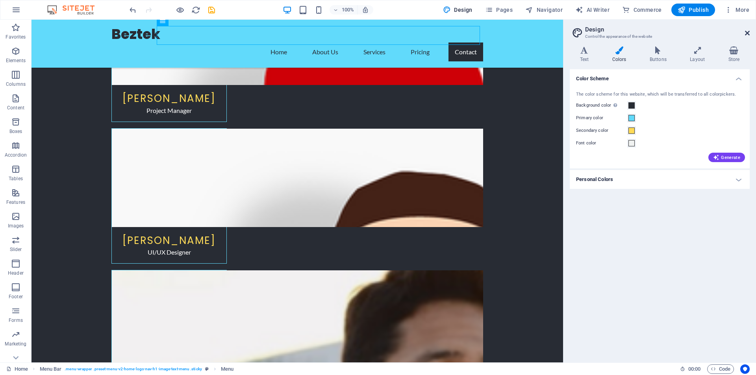
click at [745, 33] on icon at bounding box center [747, 33] width 5 height 6
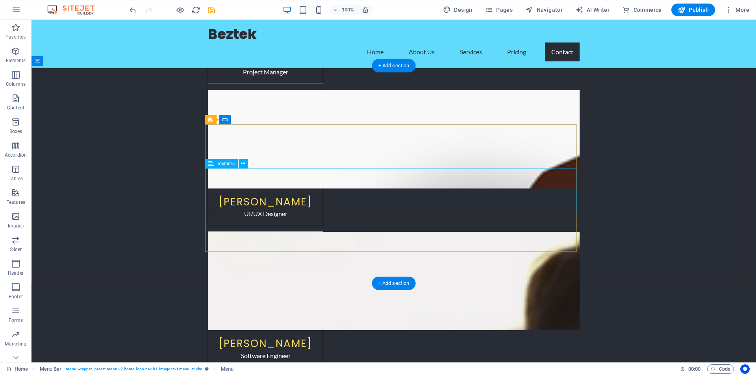
scroll to position [3106, 0]
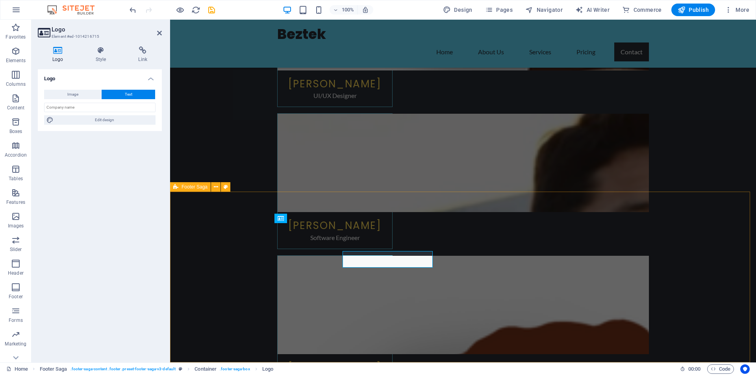
scroll to position [3078, 0]
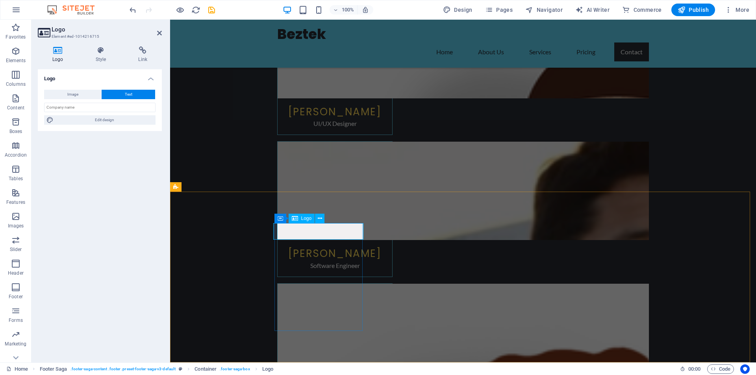
click at [124, 93] on button "Text" at bounding box center [129, 94] width 54 height 9
click at [73, 107] on input "text" at bounding box center [99, 107] width 111 height 9
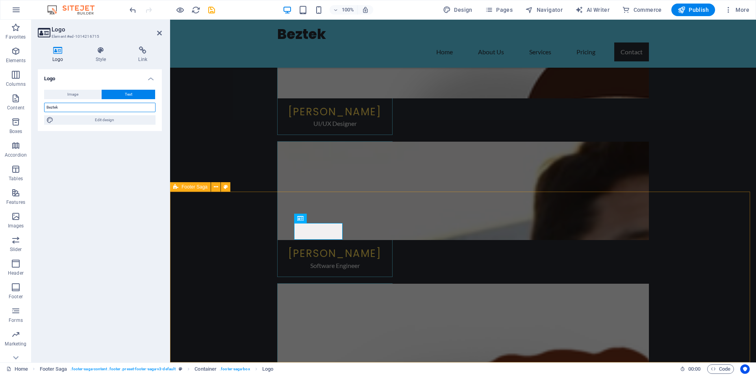
type input "Beztek"
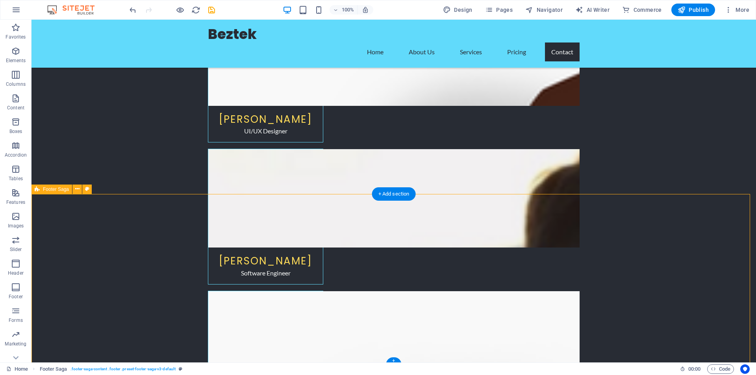
scroll to position [3106, 0]
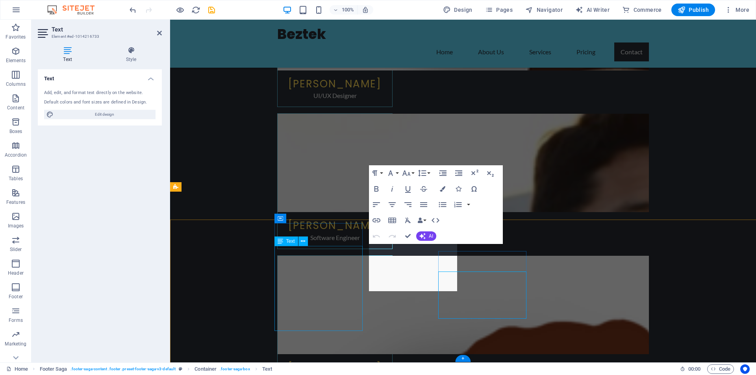
scroll to position [3078, 0]
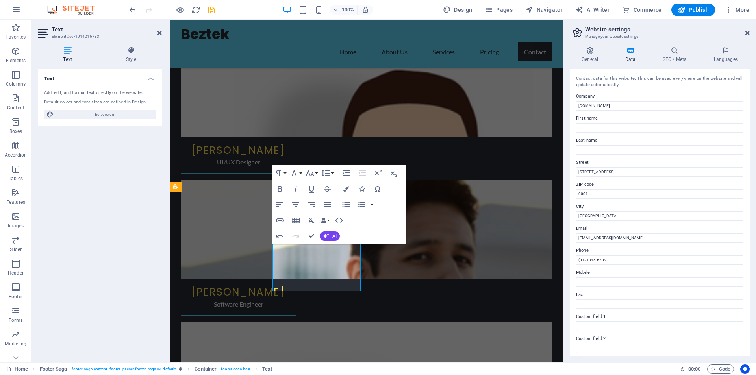
drag, startPoint x: 275, startPoint y: 278, endPoint x: 295, endPoint y: 274, distance: 20.0
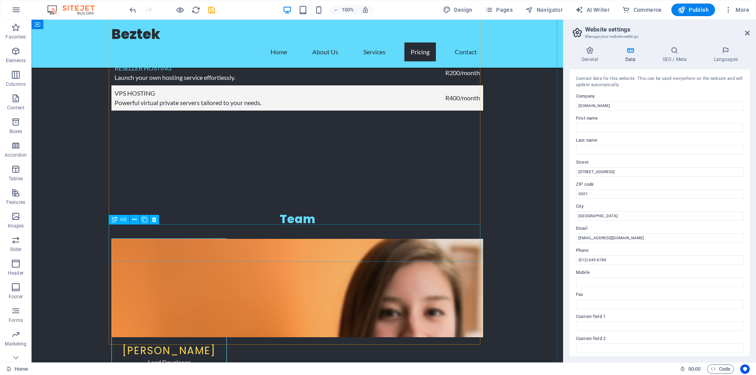
scroll to position [2477, 0]
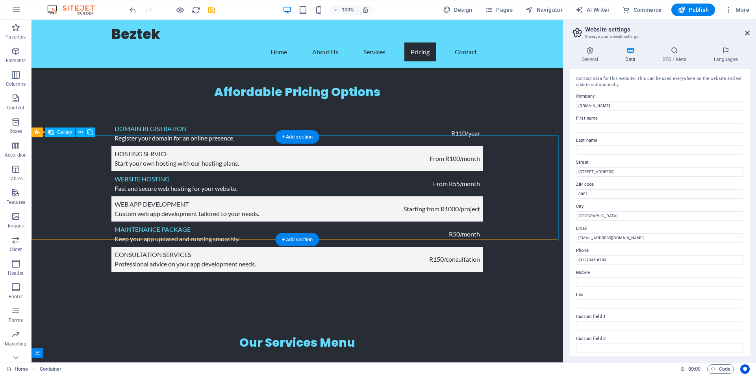
scroll to position [2122, 0]
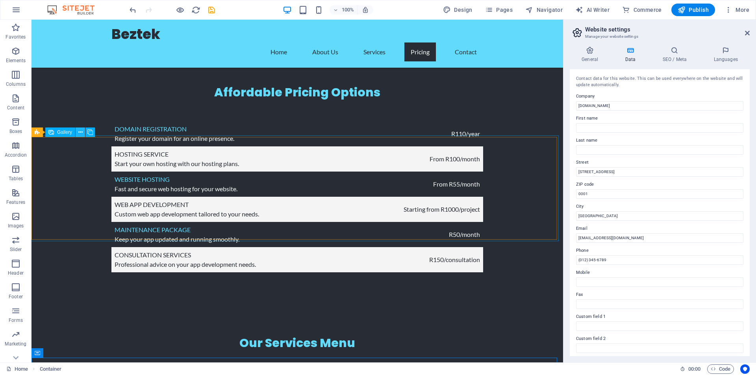
click at [79, 132] on icon at bounding box center [80, 132] width 4 height 8
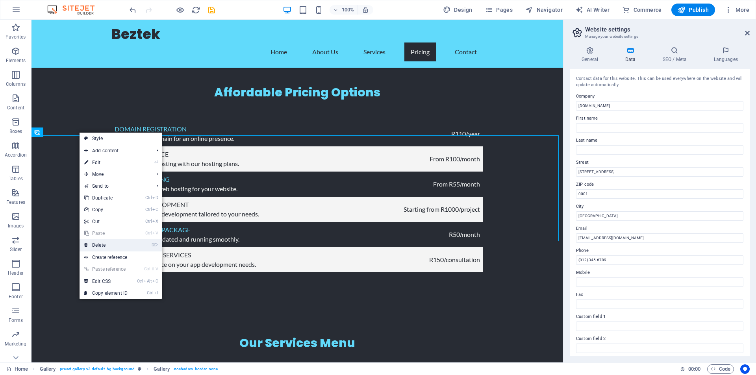
click at [102, 245] on link "⌦ Delete" at bounding box center [106, 245] width 53 height 12
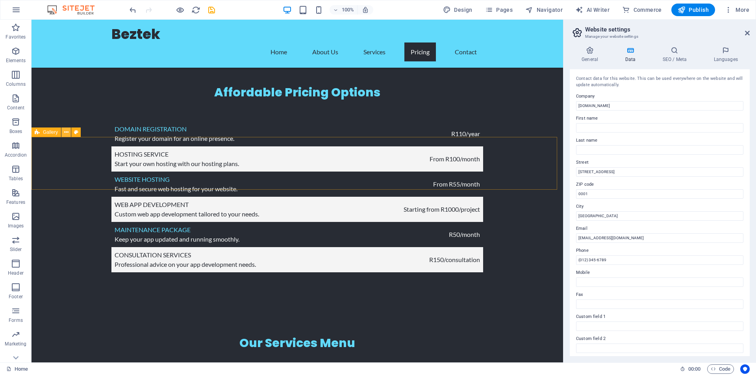
click at [65, 133] on icon at bounding box center [66, 132] width 4 height 8
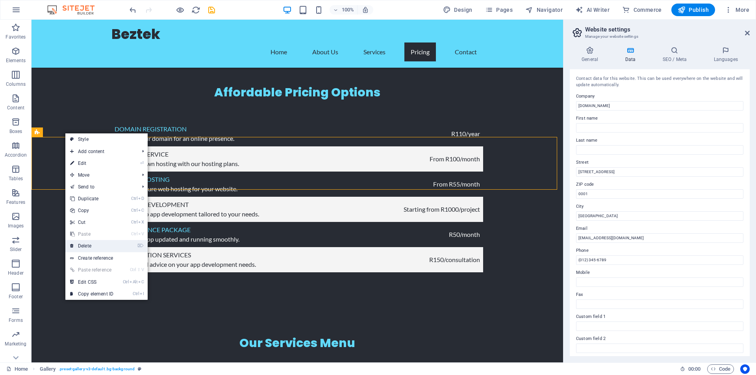
click at [91, 243] on link "⌦ Delete" at bounding box center [91, 246] width 53 height 12
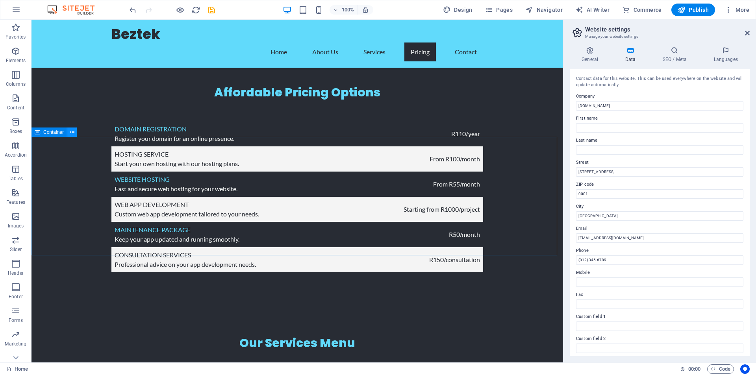
click at [72, 134] on icon at bounding box center [72, 132] width 4 height 8
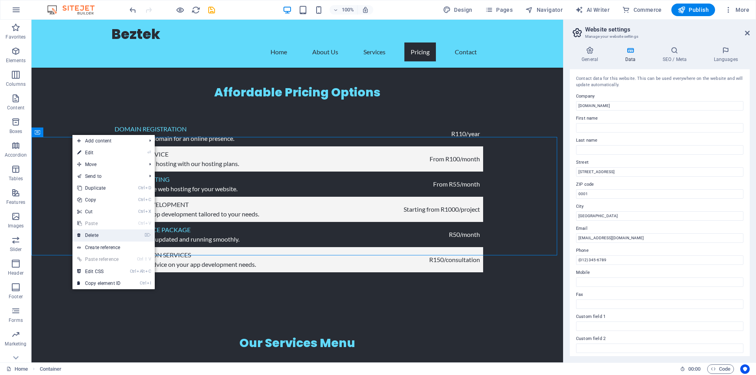
click at [96, 234] on link "⌦ Delete" at bounding box center [98, 235] width 53 height 12
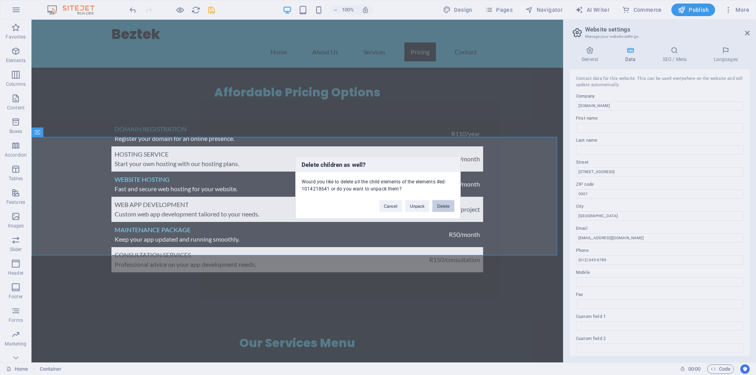
click at [441, 207] on button "Delete" at bounding box center [443, 206] width 22 height 12
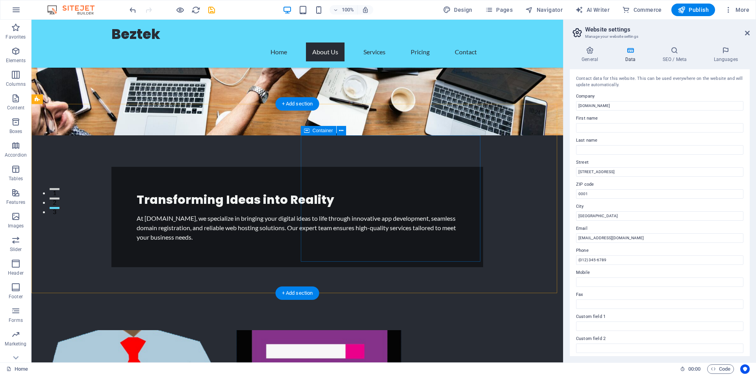
scroll to position [0, 0]
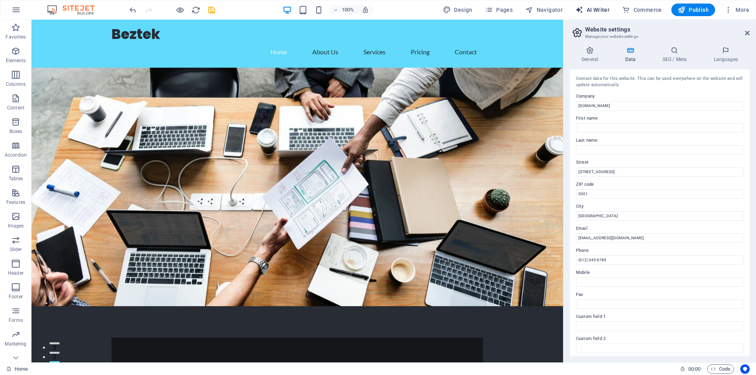
click at [597, 9] on span "AI Writer" at bounding box center [592, 10] width 34 height 8
select select "English"
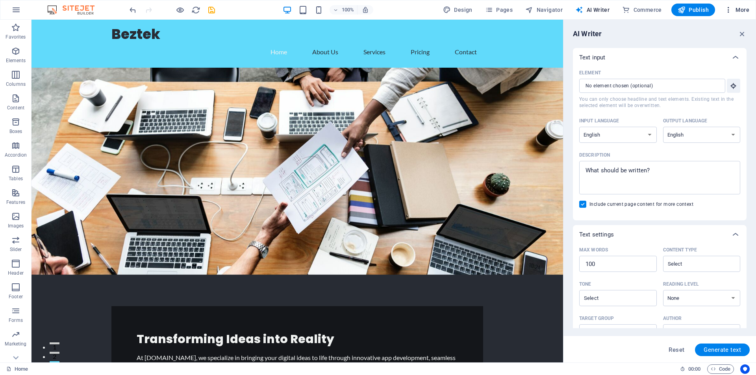
click at [729, 9] on icon "button" at bounding box center [728, 10] width 8 height 8
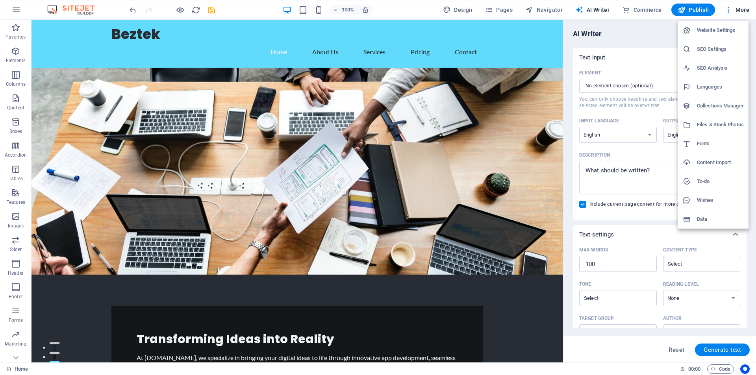
click at [727, 9] on div at bounding box center [378, 187] width 756 height 375
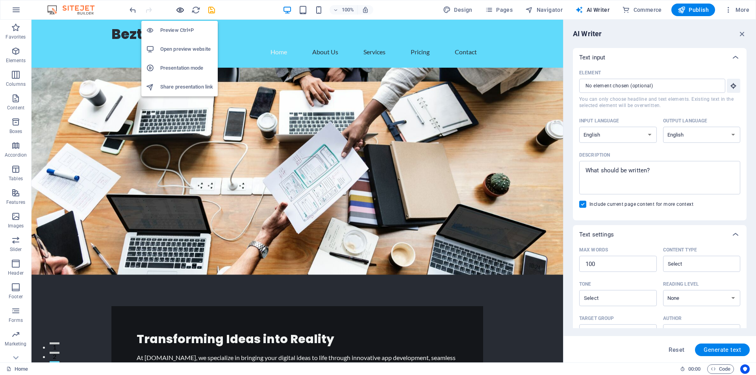
click at [180, 10] on icon "button" at bounding box center [180, 10] width 9 height 9
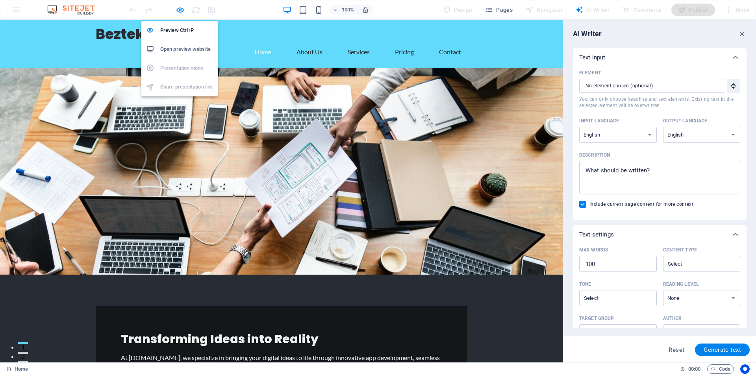
click at [184, 49] on h6 "Open preview website" at bounding box center [186, 48] width 53 height 9
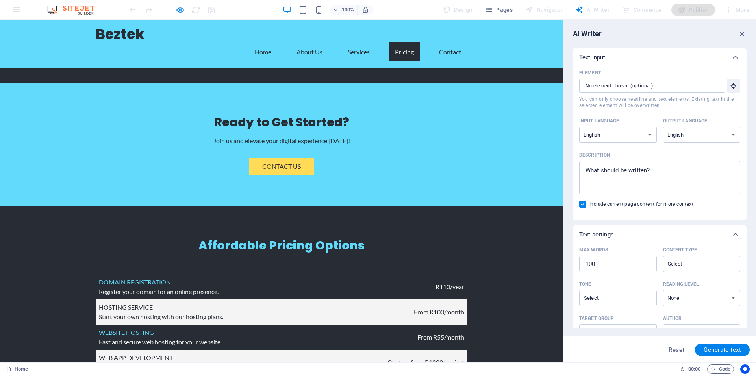
scroll to position [1900, 0]
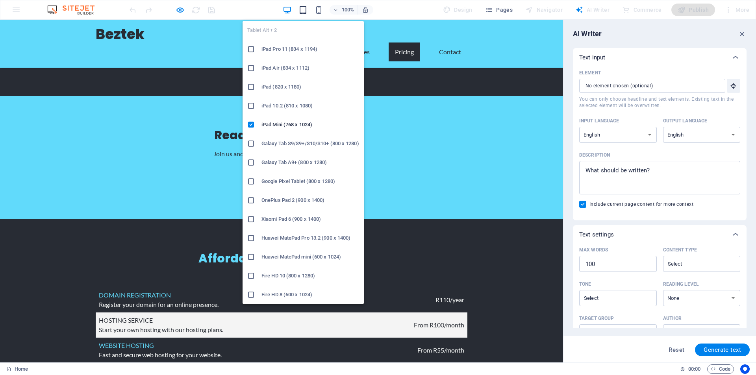
click at [306, 9] on icon "button" at bounding box center [302, 10] width 9 height 9
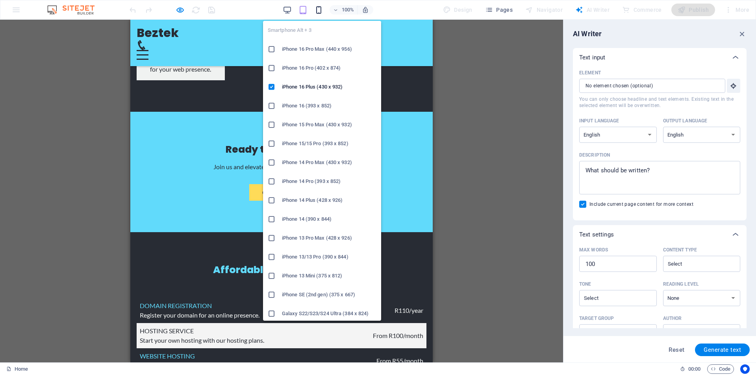
click at [320, 10] on icon "button" at bounding box center [318, 10] width 9 height 9
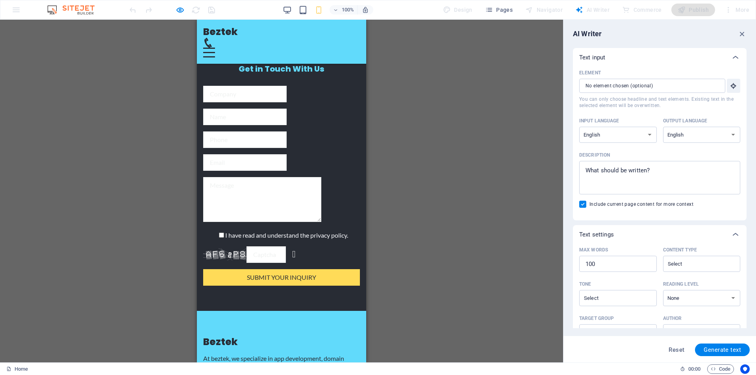
scroll to position [4312, 0]
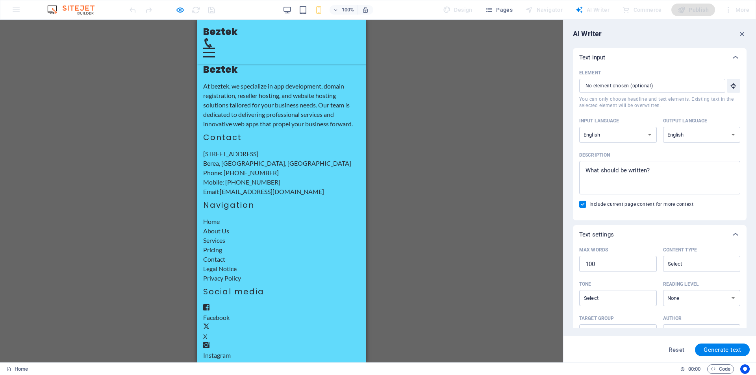
drag, startPoint x: 361, startPoint y: 172, endPoint x: 567, endPoint y: 382, distance: 293.9
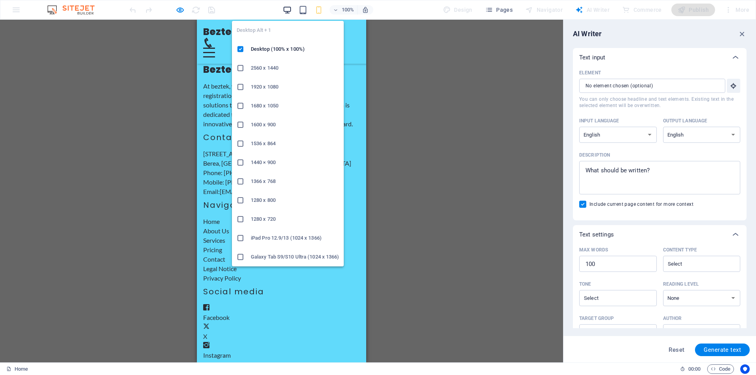
click at [288, 6] on icon "button" at bounding box center [287, 10] width 9 height 9
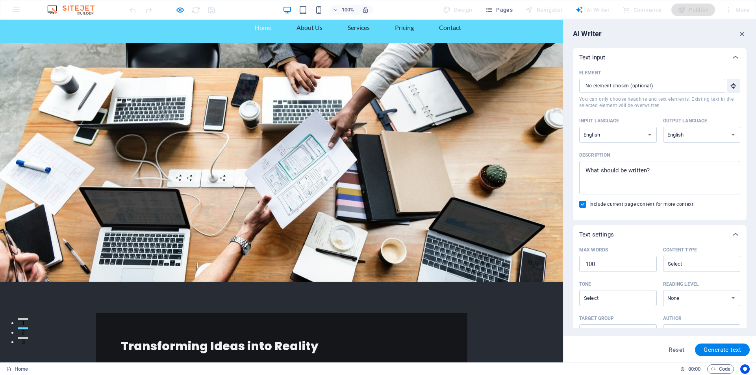
scroll to position [0, 0]
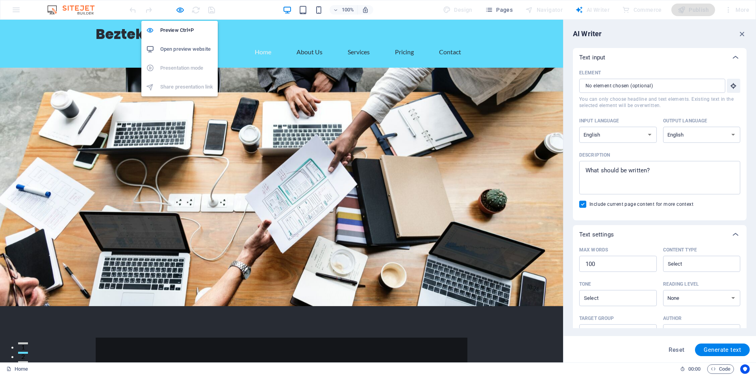
click at [179, 47] on h6 "Open preview website" at bounding box center [186, 48] width 53 height 9
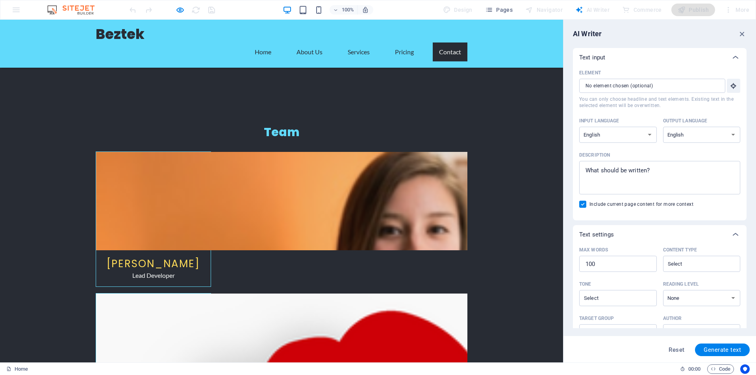
scroll to position [2727, 0]
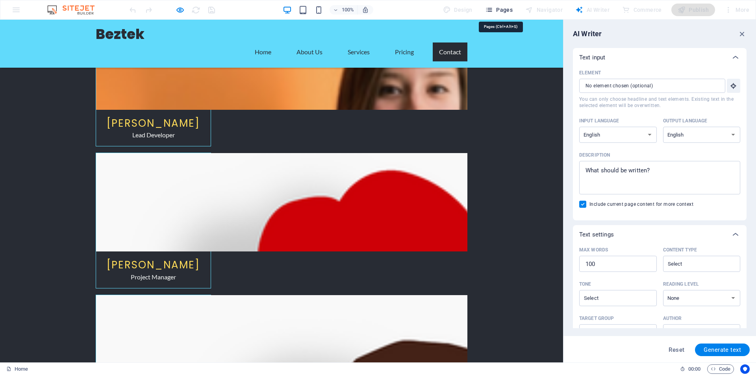
click at [492, 9] on icon "button" at bounding box center [489, 10] width 8 height 8
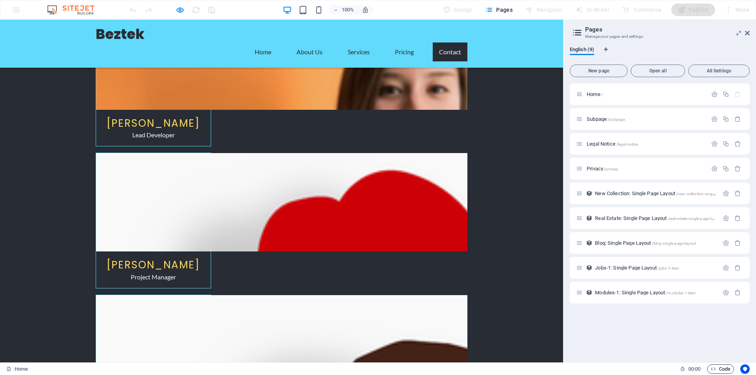
click at [723, 369] on span "Code" at bounding box center [720, 368] width 20 height 9
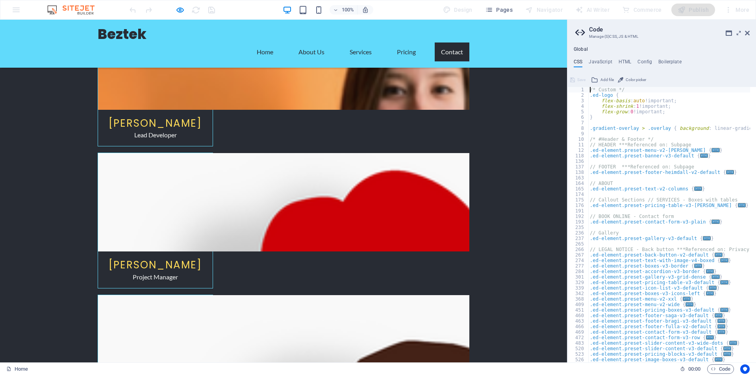
scroll to position [0, 0]
click at [606, 61] on h4 "JavaScript" at bounding box center [599, 63] width 23 height 9
type textarea "/* JS for preset "Menu V2" */"
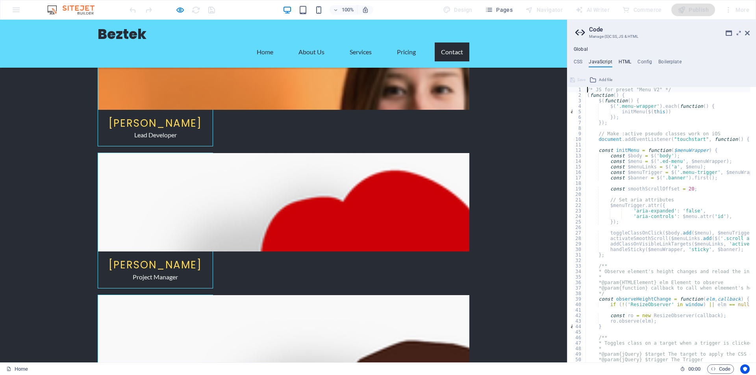
click at [627, 60] on h4 "HTML" at bounding box center [624, 63] width 13 height 9
type textarea "<a href="#main-content" class="wv-link-content button">Skip to main content</a>"
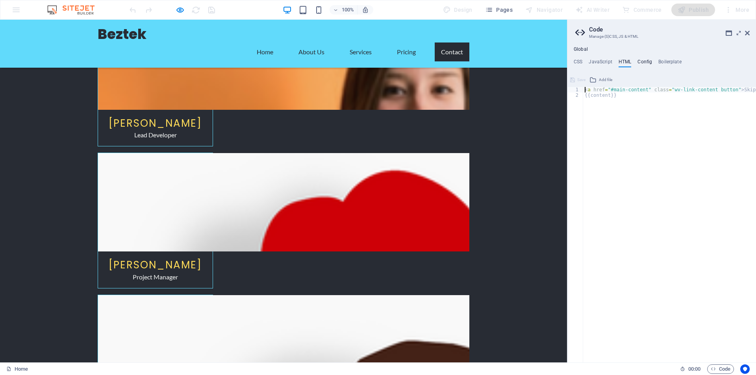
click at [644, 60] on h4 "Config" at bounding box center [644, 63] width 15 height 9
type textarea "$color-background: #282c34;"
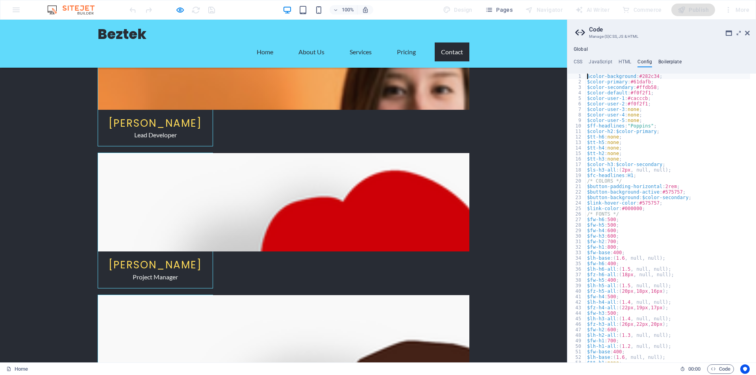
click at [672, 61] on h4 "Boilerplate" at bounding box center [669, 63] width 23 height 9
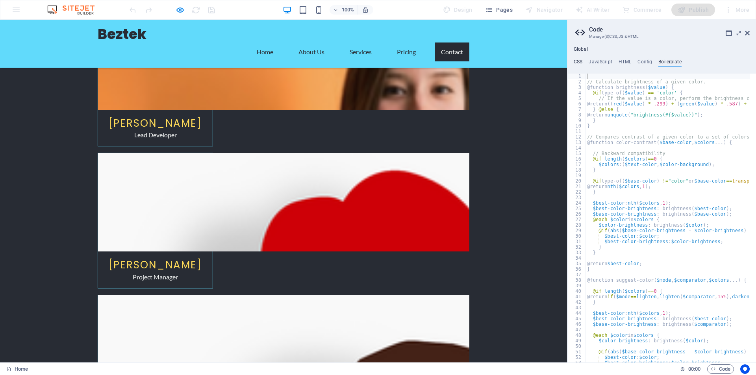
click at [577, 61] on h4 "CSS" at bounding box center [578, 63] width 9 height 9
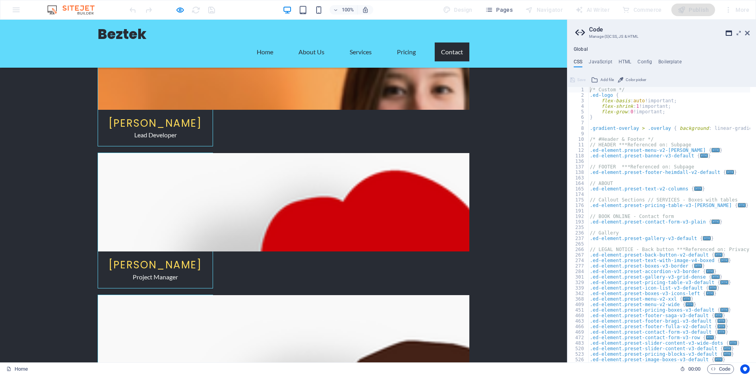
click at [728, 32] on icon at bounding box center [728, 33] width 6 height 6
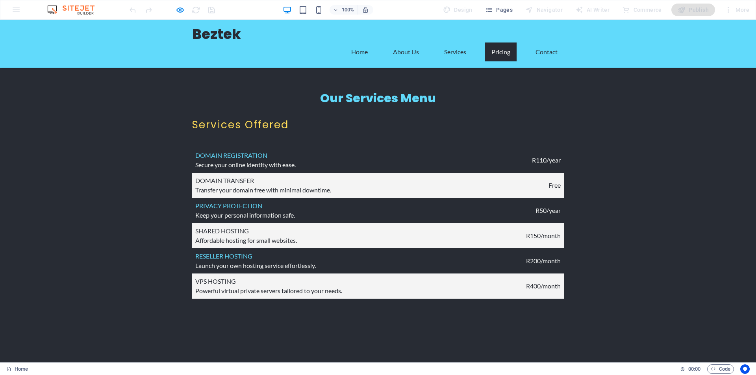
scroll to position [2294, 0]
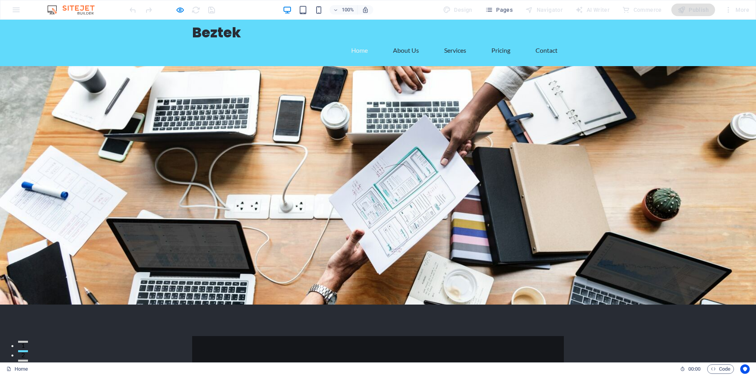
scroll to position [0, 0]
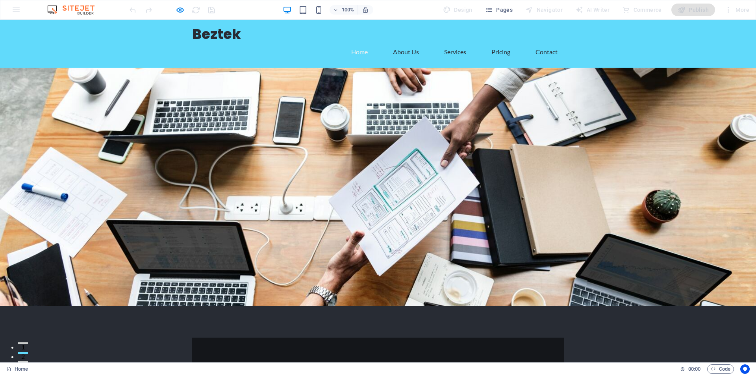
click at [19, 9] on div "100% Design Pages Navigator AI Writer Commerce Publish More" at bounding box center [377, 9] width 755 height 19
click at [491, 11] on icon "button" at bounding box center [489, 10] width 8 height 8
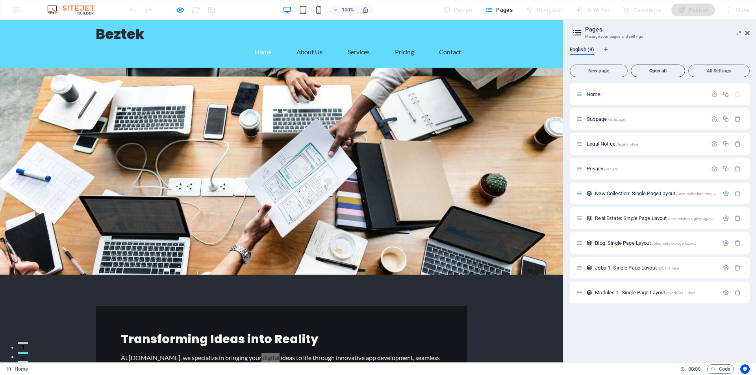
click at [657, 70] on span "Open all" at bounding box center [657, 70] width 47 height 5
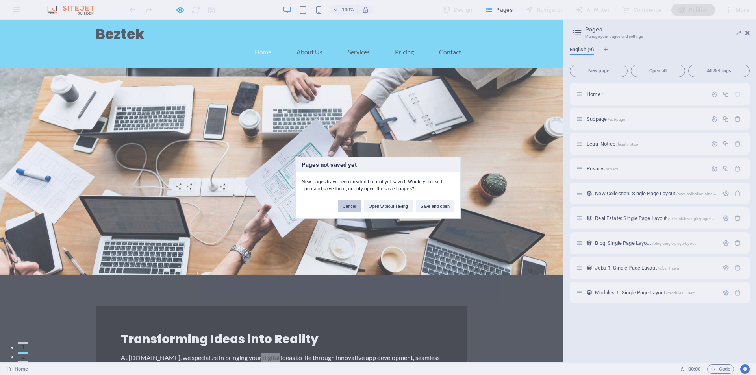
click at [349, 205] on button "Cancel" at bounding box center [349, 206] width 23 height 12
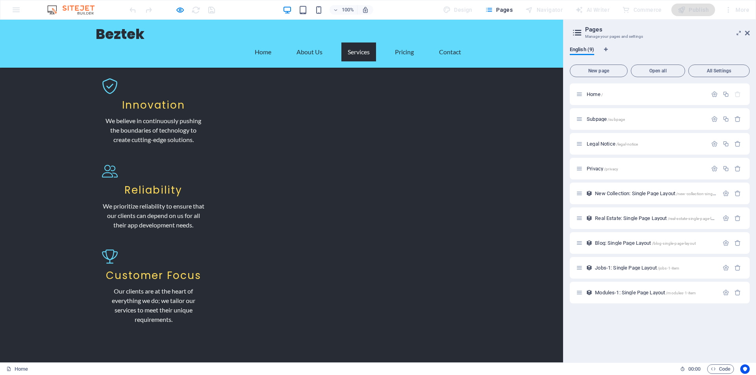
scroll to position [855, 0]
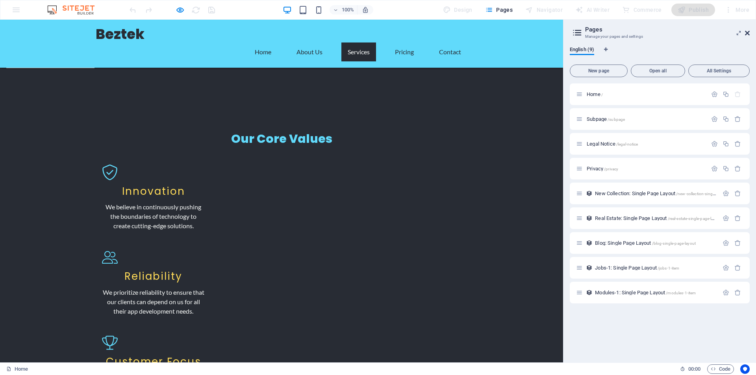
click at [747, 33] on icon at bounding box center [747, 33] width 5 height 6
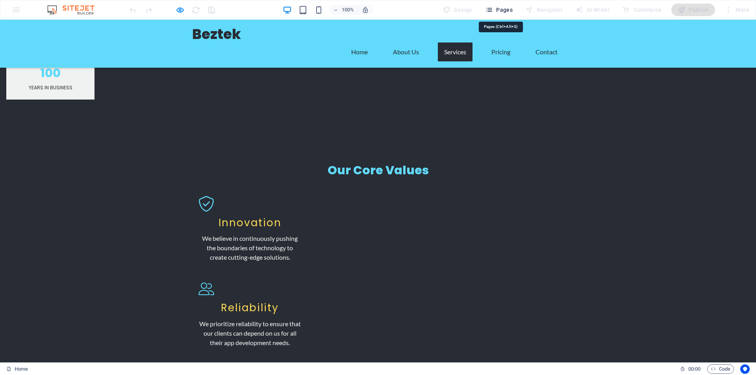
click at [502, 9] on span "Pages" at bounding box center [499, 10] width 28 height 8
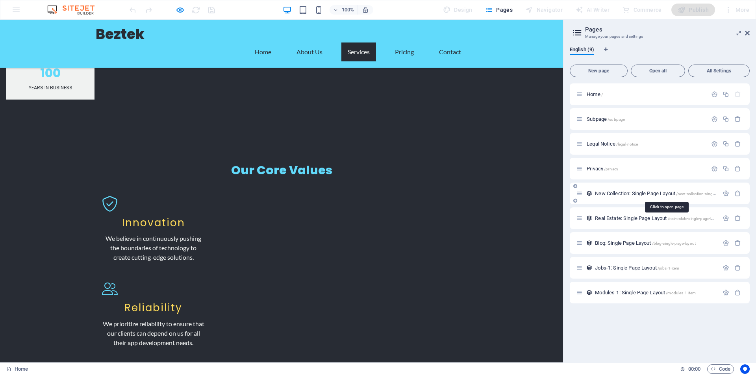
click at [609, 195] on span "New Collection: Single Page Layout /new-collection-single-page-layout" at bounding box center [666, 194] width 142 height 6
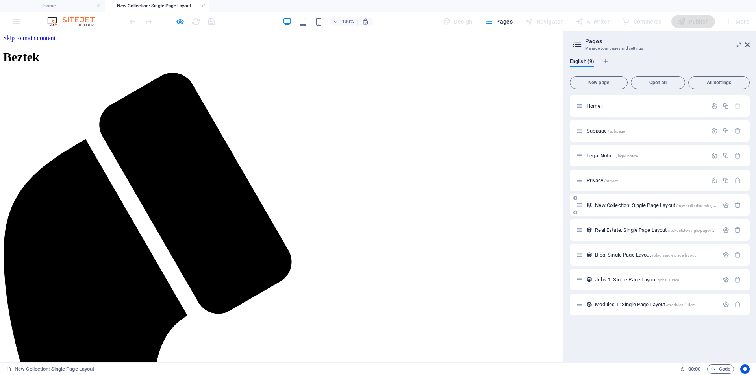
scroll to position [0, 0]
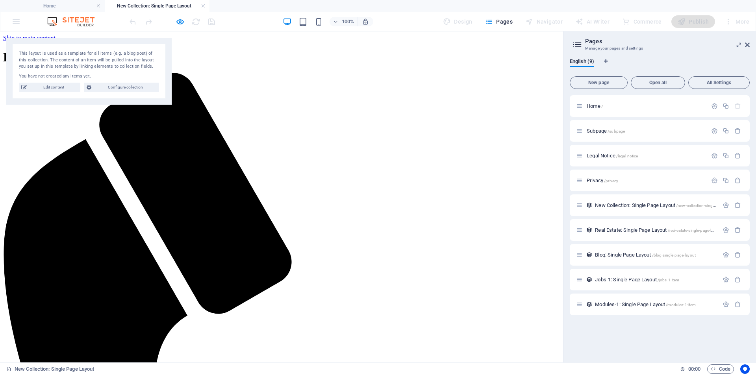
click at [579, 45] on icon at bounding box center [577, 44] width 12 height 11
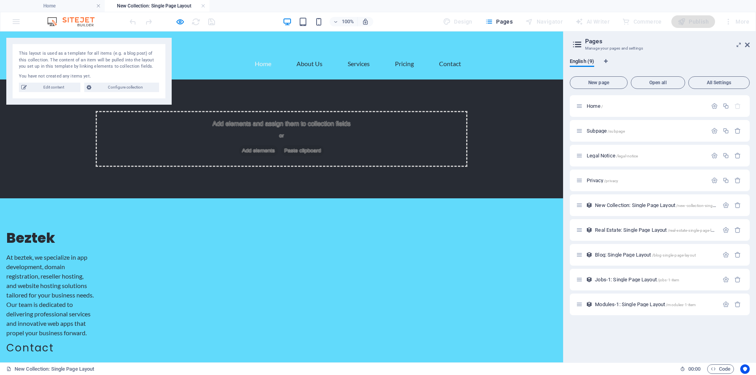
click at [212, 94] on div "Add elements and assign them to collection fields or Add elements Paste clipboa…" at bounding box center [281, 139] width 563 height 119
click at [213, 94] on div "Add elements and assign them to collection fields or Add elements Paste clipboa…" at bounding box center [281, 139] width 563 height 119
click at [154, 48] on div "This layout is used as a template for all items (e.g. a blog post) of this coll…" at bounding box center [88, 70] width 165 height 67
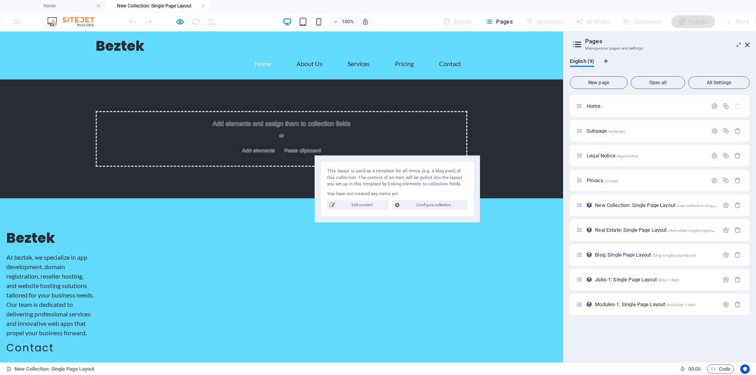
drag, startPoint x: 110, startPoint y: 43, endPoint x: 418, endPoint y: 161, distance: 330.2
click at [418, 161] on div "This layout is used as a template for all items (e.g. a blog post) of this coll…" at bounding box center [397, 188] width 165 height 67
click at [245, 93] on div "Add elements and assign them to collection fields or Add elements Paste clipboa…" at bounding box center [281, 139] width 563 height 119
click at [361, 207] on span "Edit content" at bounding box center [361, 204] width 49 height 9
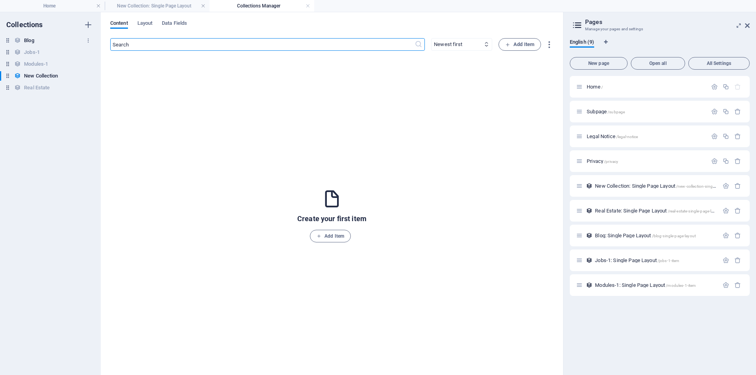
click at [37, 41] on div "Blog Blog" at bounding box center [46, 40] width 93 height 9
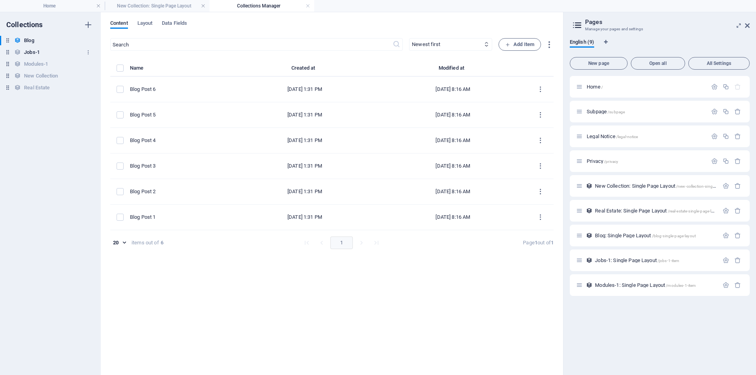
click at [41, 51] on div "Jobs-1 Jobs-1" at bounding box center [46, 52] width 93 height 9
click at [43, 65] on h6 "Modules-1" at bounding box center [36, 63] width 24 height 9
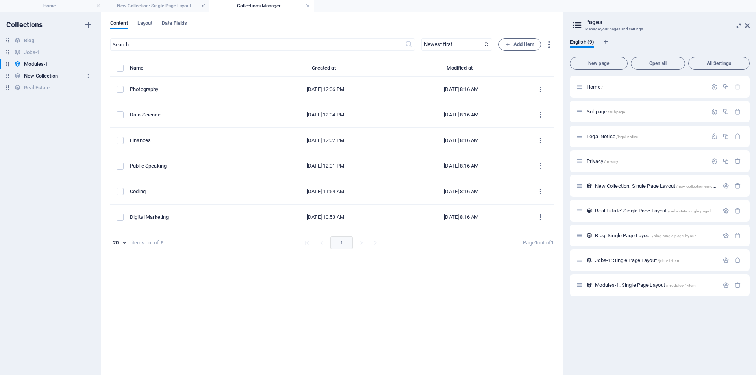
click at [43, 75] on h6 "New Collection" at bounding box center [41, 75] width 34 height 9
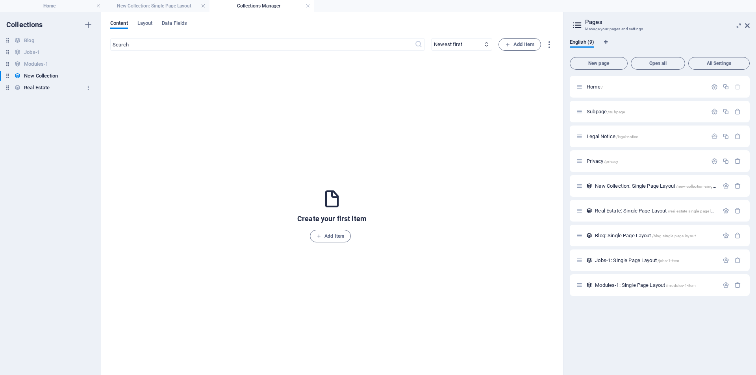
click at [46, 88] on h6 "Real Estate" at bounding box center [37, 87] width 26 height 9
